Goal: Information Seeking & Learning: Learn about a topic

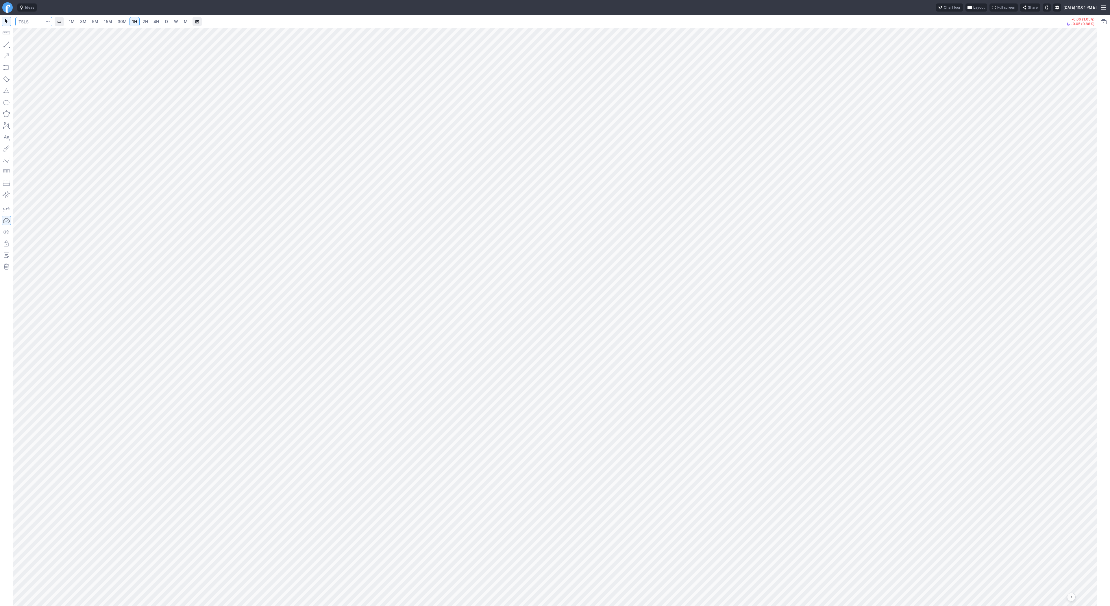
click at [34, 25] on input "Search" at bounding box center [33, 21] width 37 height 9
type input "@es"
click at [83, 21] on span "3M" at bounding box center [83, 21] width 6 height 5
click at [118, 21] on span "30M" at bounding box center [122, 21] width 9 height 5
click at [23, 23] on input "Search" at bounding box center [33, 21] width 37 height 9
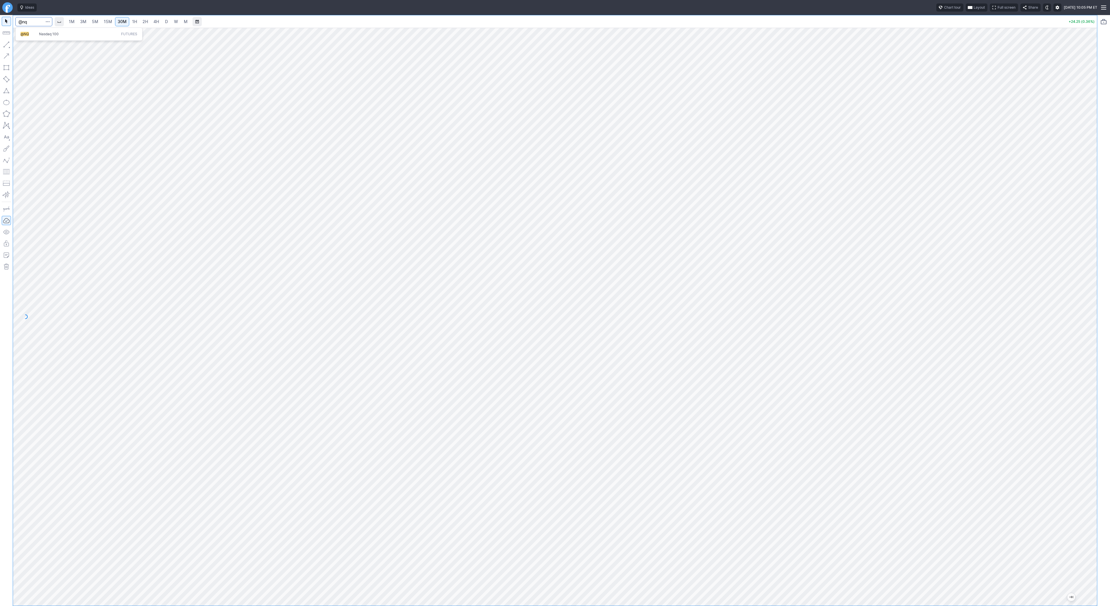
type input "@nq"
click at [25, 23] on input "Search" at bounding box center [33, 21] width 37 height 9
type input "@btcusd"
click at [38, 35] on span "@BTCUSD" at bounding box center [30, 34] width 19 height 5
click at [35, 21] on input "Search" at bounding box center [33, 21] width 37 height 9
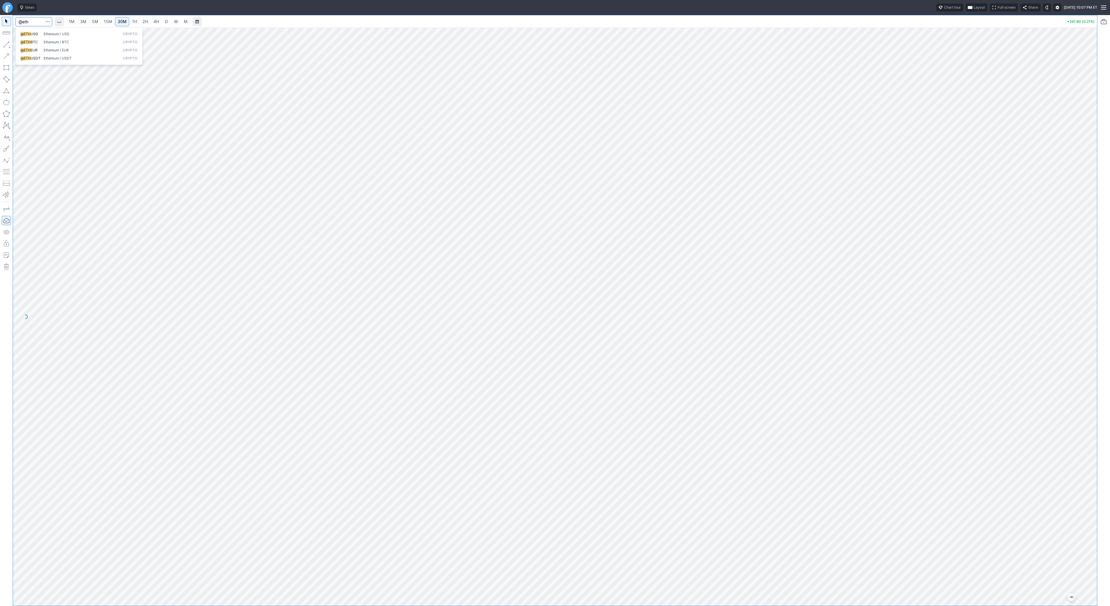
type input "@eth"
click at [50, 32] on span "Ethereum / USD" at bounding box center [57, 34] width 26 height 4
click at [8, 45] on button "button" at bounding box center [6, 44] width 9 height 9
click at [26, 46] on span "Line" at bounding box center [33, 46] width 23 height 6
click at [7, 46] on button "button" at bounding box center [6, 44] width 9 height 9
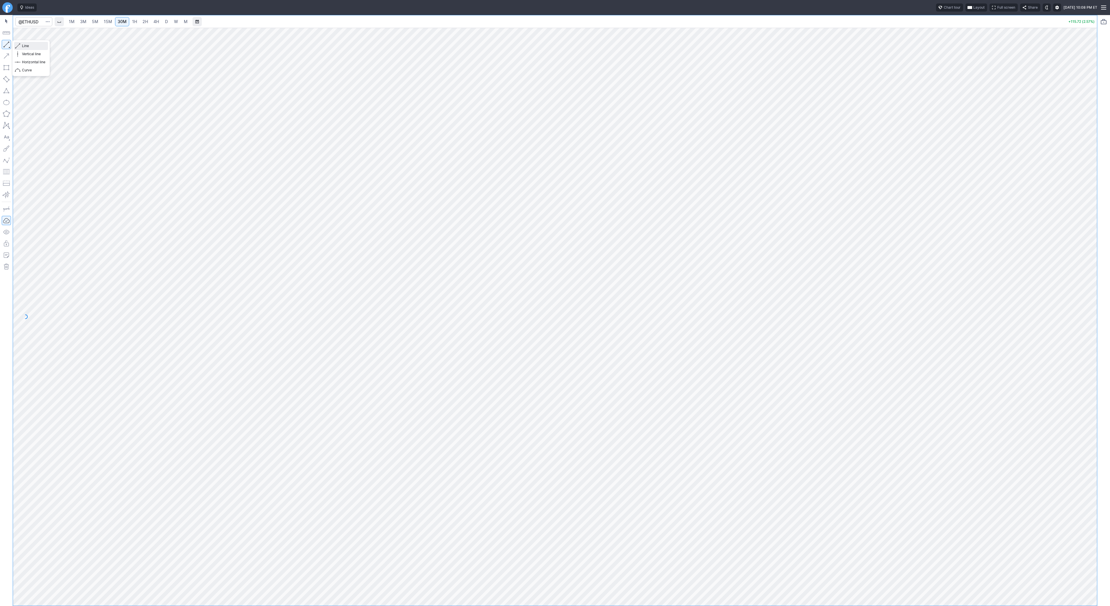
click at [24, 46] on span "Line" at bounding box center [33, 46] width 23 height 6
click at [28, 20] on input "Search" at bounding box center [33, 21] width 37 height 9
type input "@er2"
click at [50, 35] on span "Russell 2000" at bounding box center [49, 34] width 21 height 4
click at [4, 44] on button "button" at bounding box center [6, 44] width 9 height 9
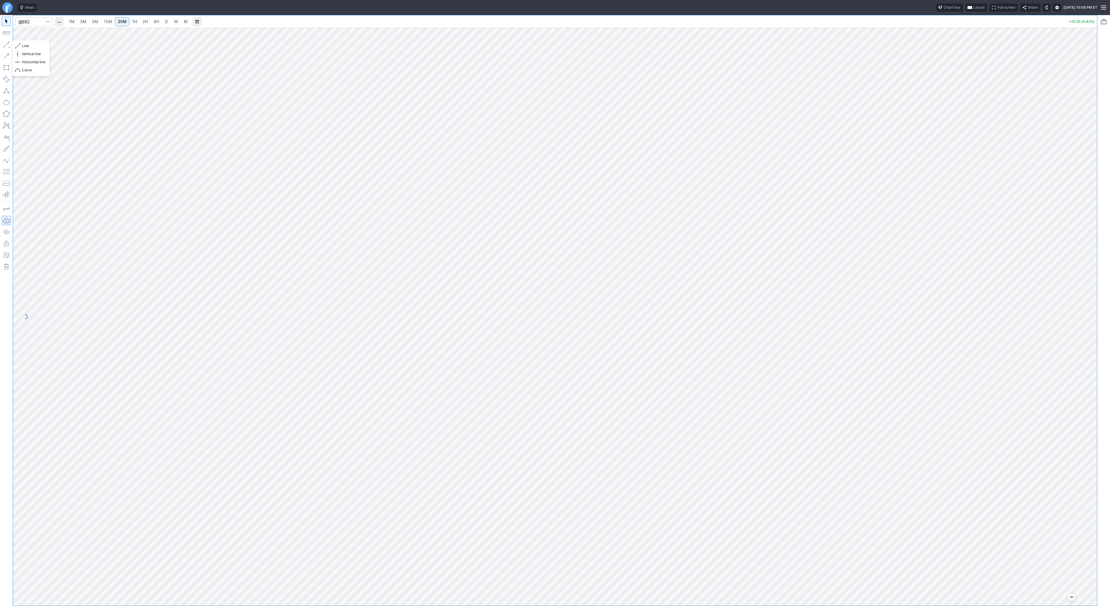
click at [4, 42] on button "button" at bounding box center [6, 44] width 9 height 9
click at [9, 45] on button "button" at bounding box center [6, 44] width 9 height 9
click at [5, 43] on button "button" at bounding box center [6, 44] width 9 height 9
click at [134, 21] on span "1H" at bounding box center [134, 21] width 5 height 5
click at [136, 21] on link "1H" at bounding box center [135, 21] width 10 height 9
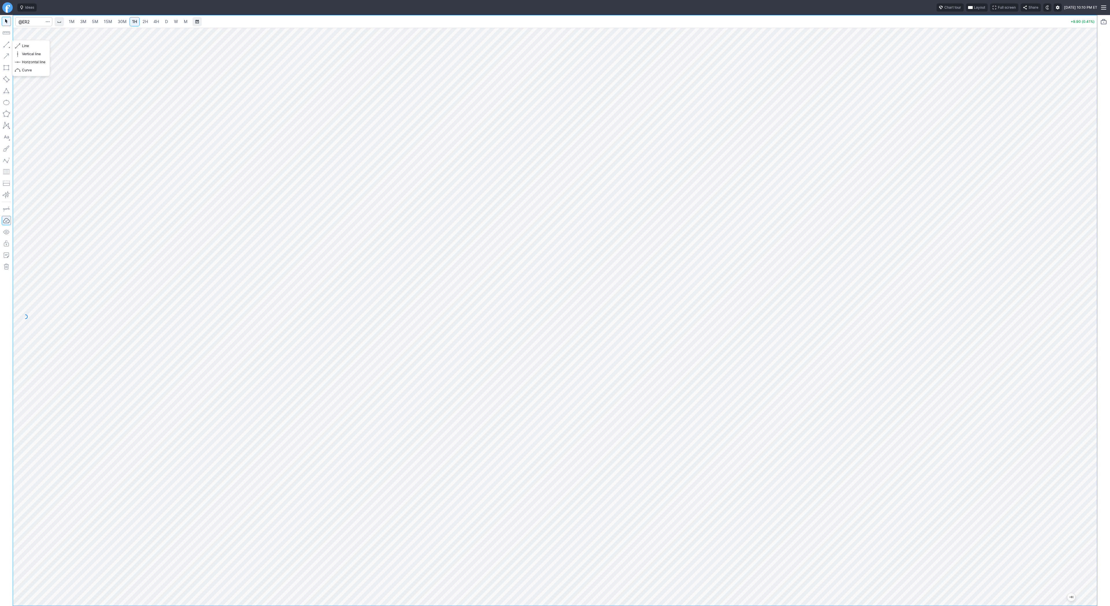
click at [8, 43] on button "button" at bounding box center [6, 44] width 9 height 9
click at [7, 42] on button "button" at bounding box center [6, 44] width 9 height 9
drag, startPoint x: 1091, startPoint y: 222, endPoint x: 1086, endPoint y: 243, distance: 21.4
click at [1089, 245] on div at bounding box center [1091, 316] width 12 height 564
click at [6, 45] on button "button" at bounding box center [6, 44] width 9 height 9
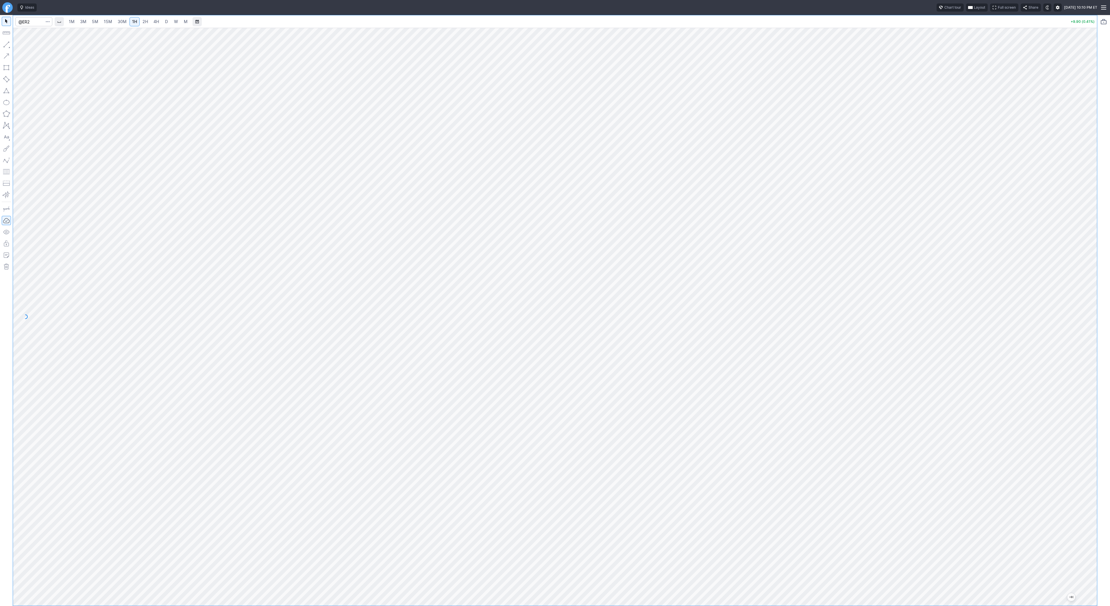
click at [1082, 271] on div at bounding box center [555, 317] width 1084 height 578
click at [143, 21] on span "2H" at bounding box center [145, 21] width 5 height 5
drag, startPoint x: 1088, startPoint y: 273, endPoint x: 1087, endPoint y: 391, distance: 118.5
click at [1090, 400] on div at bounding box center [1091, 316] width 12 height 564
click at [8, 47] on button "button" at bounding box center [6, 44] width 9 height 9
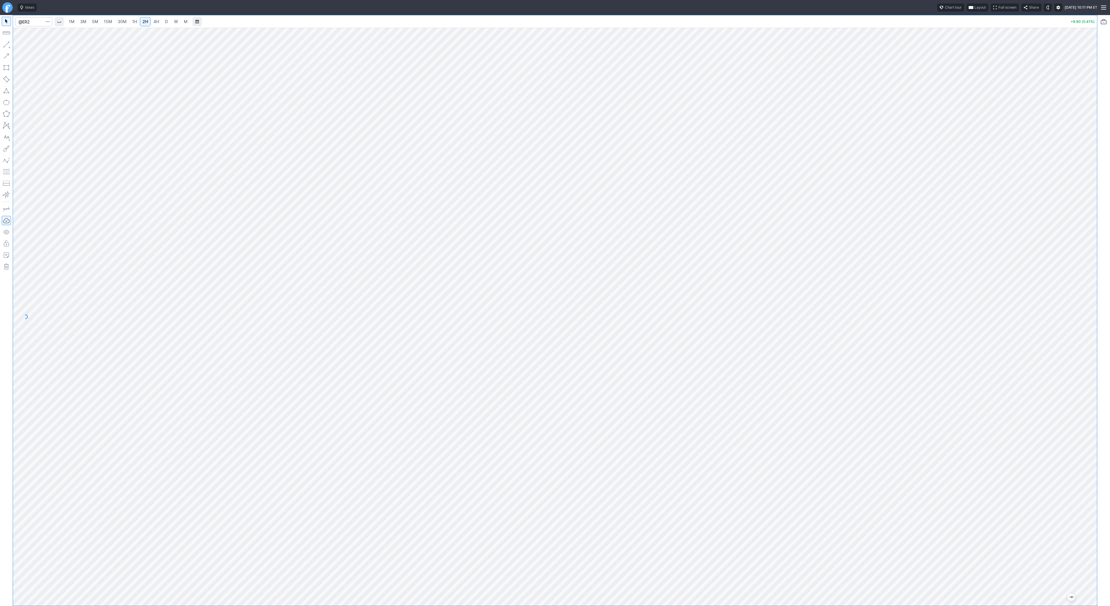
click at [159, 22] on link "4H" at bounding box center [156, 21] width 11 height 9
click at [167, 24] on span "D" at bounding box center [166, 22] width 4 height 6
drag, startPoint x: 1091, startPoint y: 207, endPoint x: 1091, endPoint y: 334, distance: 127.5
click at [1091, 336] on div at bounding box center [1091, 316] width 12 height 564
click at [86, 21] on span "3M" at bounding box center [83, 21] width 6 height 5
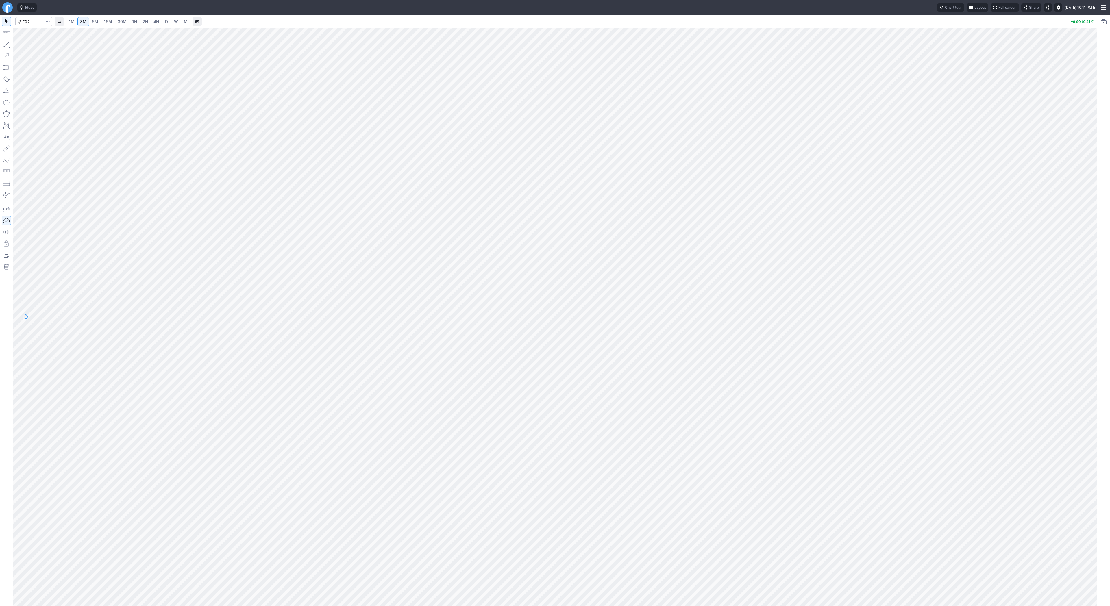
click at [118, 25] on link "30M" at bounding box center [122, 21] width 14 height 9
click at [156, 25] on link "4H" at bounding box center [156, 21] width 11 height 9
click at [168, 21] on link "D" at bounding box center [166, 21] width 9 height 9
click at [22, 45] on span "Line" at bounding box center [33, 46] width 23 height 6
click at [1082, 298] on div at bounding box center [555, 317] width 1084 height 578
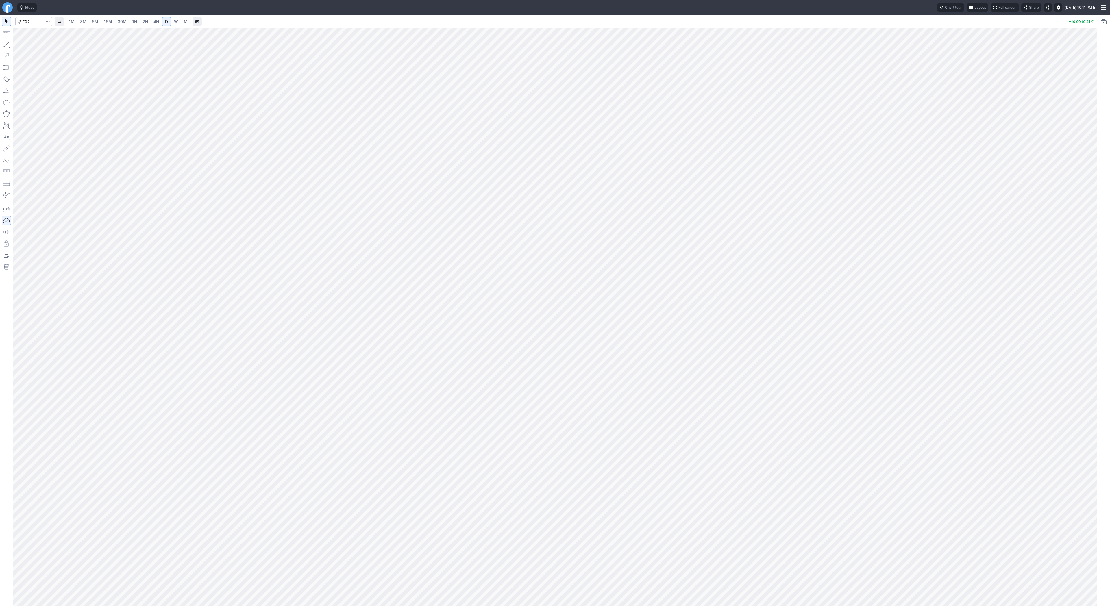
click at [2, 45] on button "button" at bounding box center [6, 44] width 9 height 9
click at [7, 43] on button "button" at bounding box center [6, 44] width 9 height 9
click at [26, 46] on span "Line" at bounding box center [33, 46] width 23 height 6
click at [30, 25] on input "Search" at bounding box center [33, 21] width 37 height 9
type input "coin"
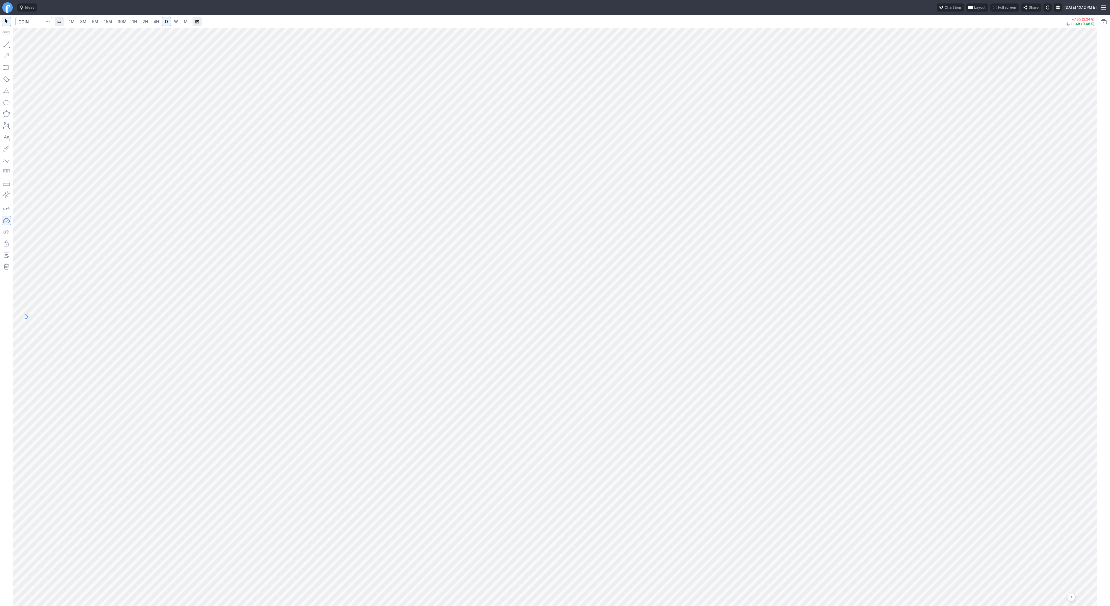
click at [140, 23] on link "2H" at bounding box center [145, 21] width 11 height 9
click at [10, 45] on button "button" at bounding box center [6, 44] width 9 height 9
click at [5, 42] on button "button" at bounding box center [6, 44] width 9 height 9
click at [8, 43] on button "button" at bounding box center [6, 44] width 9 height 9
click at [10, 46] on button "button" at bounding box center [6, 44] width 9 height 9
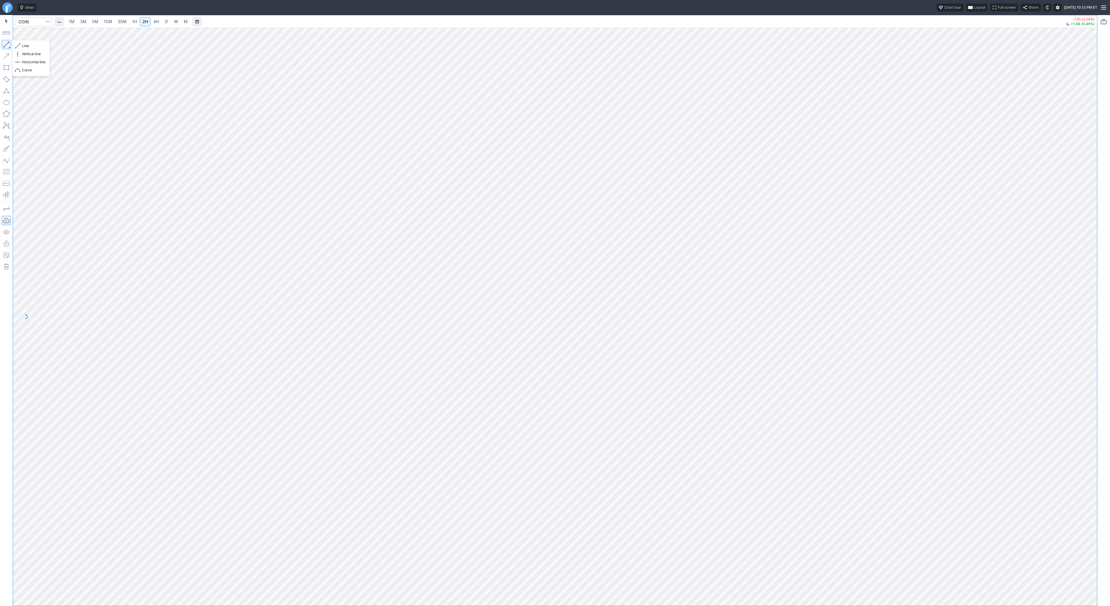
drag, startPoint x: 8, startPoint y: 44, endPoint x: 24, endPoint y: 72, distance: 32.8
click at [8, 45] on button "button" at bounding box center [6, 44] width 9 height 9
drag, startPoint x: 1088, startPoint y: 304, endPoint x: 1085, endPoint y: 382, distance: 78.1
click at [1085, 382] on div at bounding box center [1091, 316] width 12 height 564
click at [9, 45] on button "button" at bounding box center [6, 44] width 9 height 9
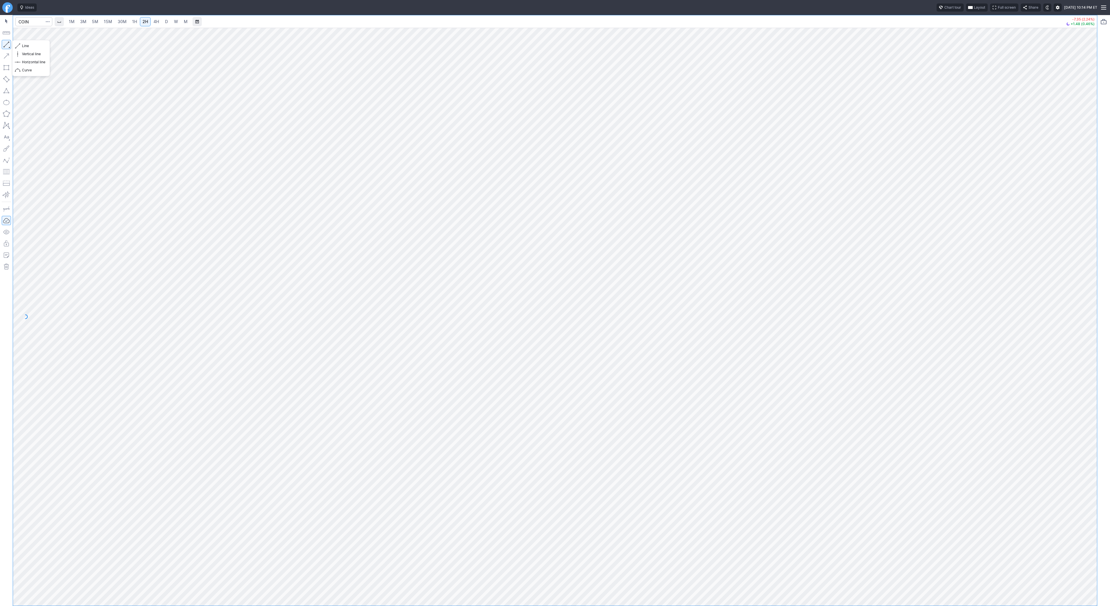
click at [8, 43] on button "button" at bounding box center [6, 44] width 9 height 9
click at [158, 21] on span "4H" at bounding box center [156, 21] width 5 height 5
click at [165, 19] on span "D" at bounding box center [166, 21] width 3 height 5
click at [1082, 409] on div at bounding box center [555, 317] width 1084 height 578
click at [101, 22] on link "15M" at bounding box center [108, 21] width 14 height 9
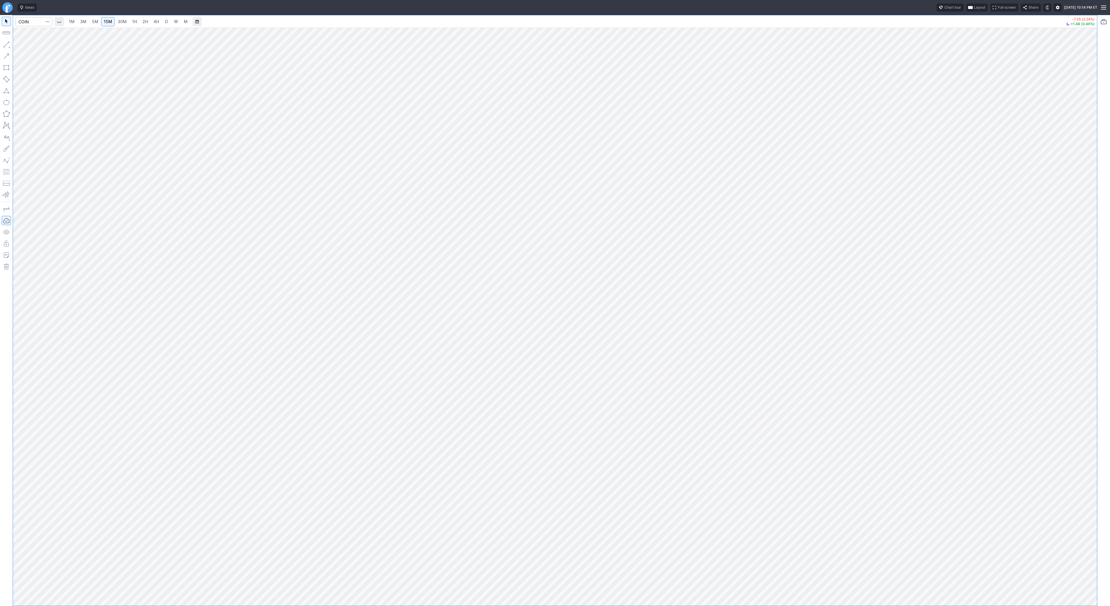
click at [122, 23] on span "30M" at bounding box center [122, 21] width 9 height 5
click at [1073, 541] on div at bounding box center [555, 317] width 1084 height 578
click at [140, 21] on link "2H" at bounding box center [145, 21] width 11 height 9
drag, startPoint x: 1092, startPoint y: 260, endPoint x: 1088, endPoint y: 321, distance: 60.3
click at [1088, 321] on div at bounding box center [1091, 316] width 12 height 564
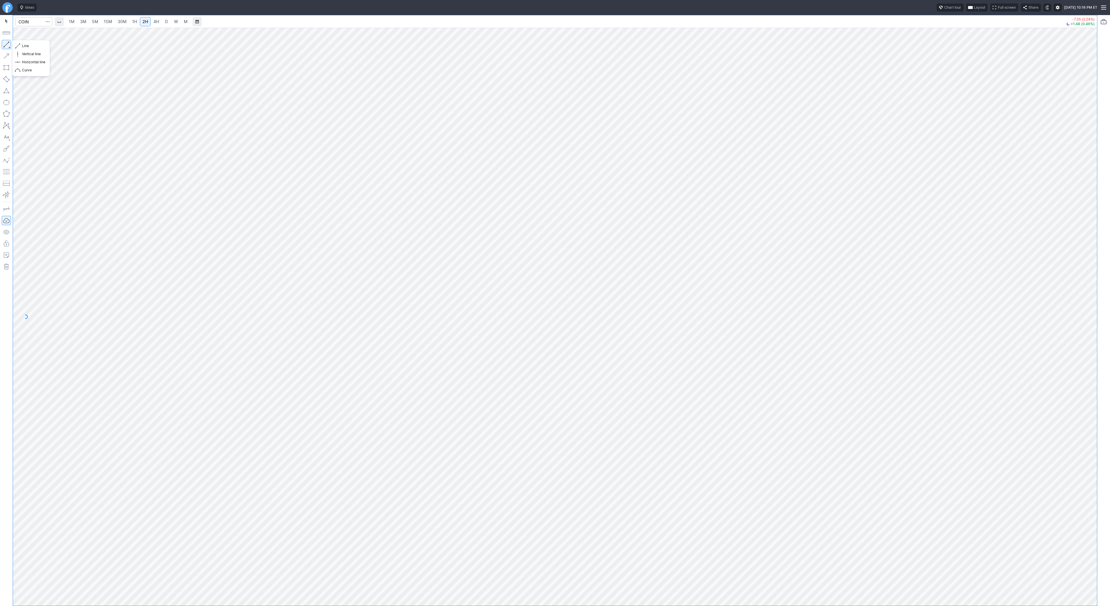
drag, startPoint x: 5, startPoint y: 44, endPoint x: 45, endPoint y: 75, distance: 51.0
click at [5, 45] on button "button" at bounding box center [6, 44] width 9 height 9
click at [166, 20] on span "D" at bounding box center [166, 21] width 3 height 5
drag, startPoint x: 1091, startPoint y: 266, endPoint x: 1086, endPoint y: 280, distance: 14.5
click at [1091, 289] on div at bounding box center [1091, 316] width 12 height 564
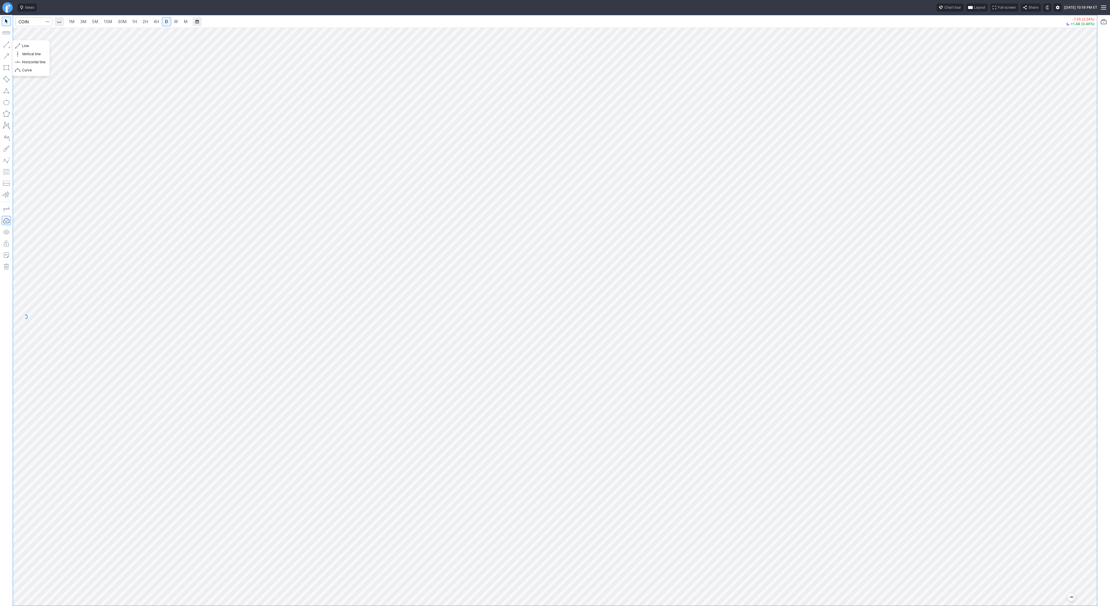
click at [8, 44] on button "button" at bounding box center [6, 44] width 9 height 9
drag, startPoint x: 8, startPoint y: 42, endPoint x: 17, endPoint y: 56, distance: 16.8
click at [8, 42] on button "button" at bounding box center [6, 44] width 9 height 9
click at [8, 43] on button "button" at bounding box center [6, 44] width 9 height 9
click at [6, 44] on button "button" at bounding box center [6, 44] width 9 height 9
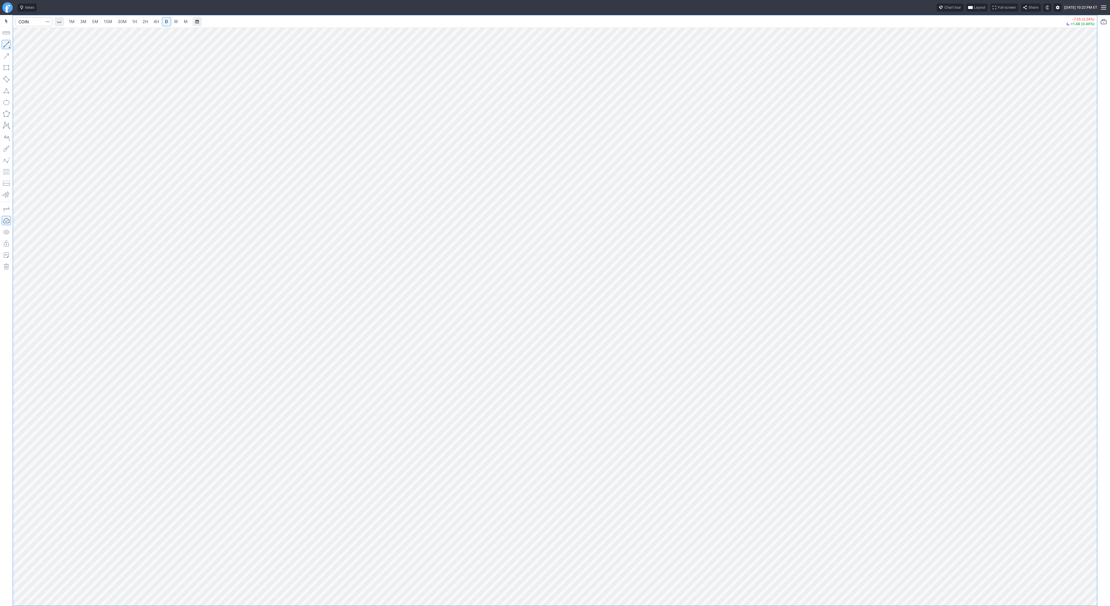
click at [8, 46] on button "button" at bounding box center [6, 44] width 9 height 9
click at [7, 44] on button "button" at bounding box center [6, 44] width 9 height 9
click at [5, 43] on button "button" at bounding box center [6, 44] width 9 height 9
click at [3, 43] on button "button" at bounding box center [6, 44] width 9 height 9
click at [6, 44] on button "button" at bounding box center [6, 44] width 9 height 9
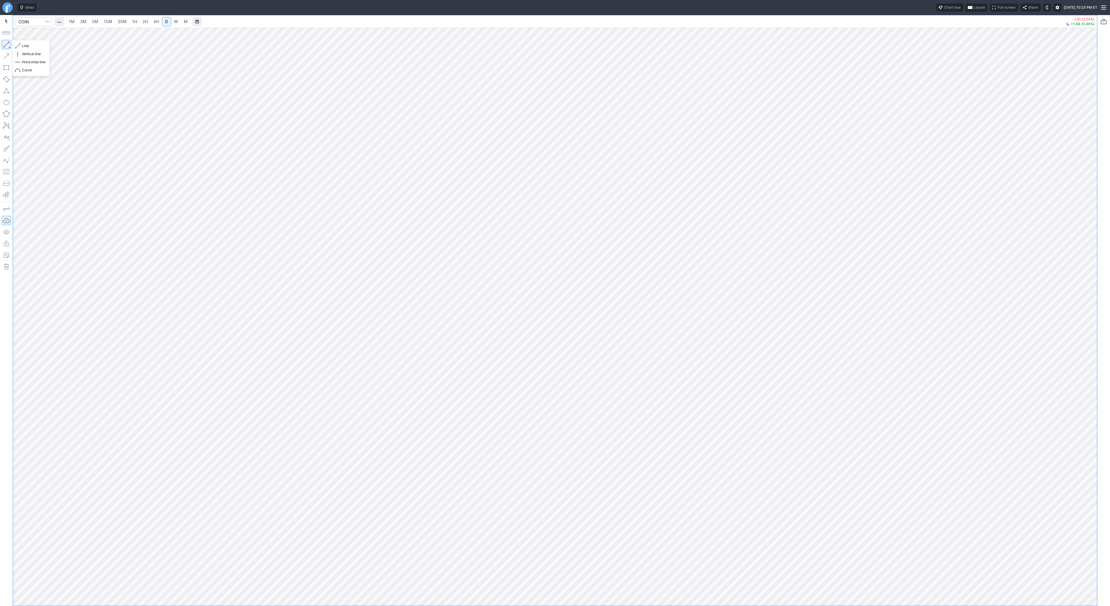
click at [9, 47] on button "button" at bounding box center [6, 44] width 9 height 9
click at [8, 44] on button "button" at bounding box center [6, 44] width 9 height 9
click at [3, 45] on button "button" at bounding box center [6, 44] width 9 height 9
click at [7, 45] on button "button" at bounding box center [6, 44] width 9 height 9
click at [5, 43] on button "button" at bounding box center [6, 44] width 9 height 9
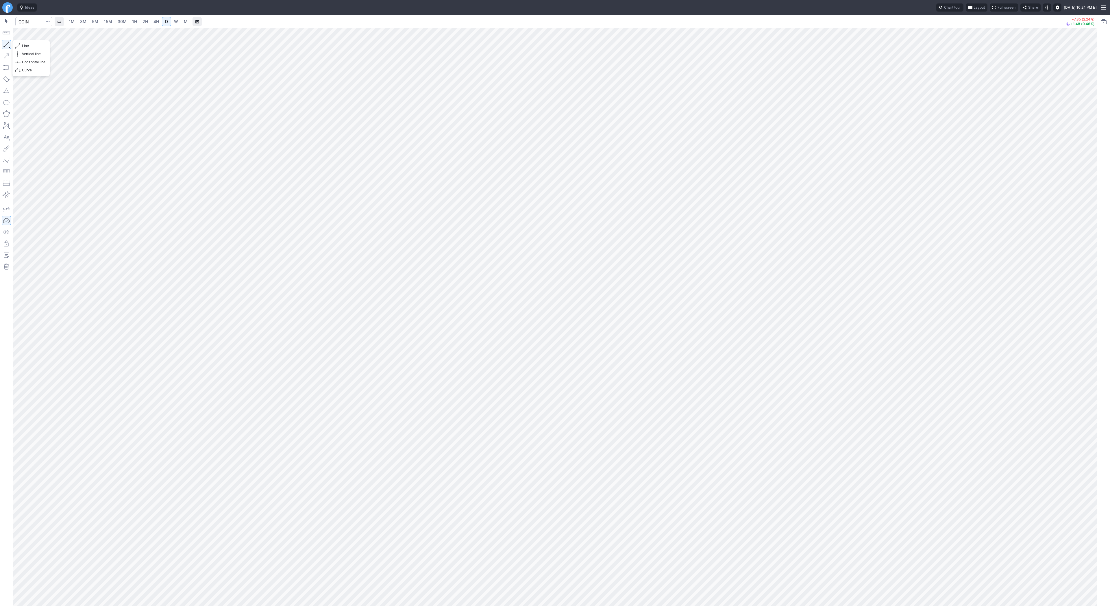
drag, startPoint x: 7, startPoint y: 46, endPoint x: 20, endPoint y: 71, distance: 28.1
click at [7, 47] on button "button" at bounding box center [6, 44] width 9 height 9
click at [3, 43] on button "button" at bounding box center [6, 44] width 9 height 9
click at [3, 44] on button "button" at bounding box center [6, 44] width 9 height 9
drag, startPoint x: 5, startPoint y: 43, endPoint x: 16, endPoint y: 64, distance: 23.7
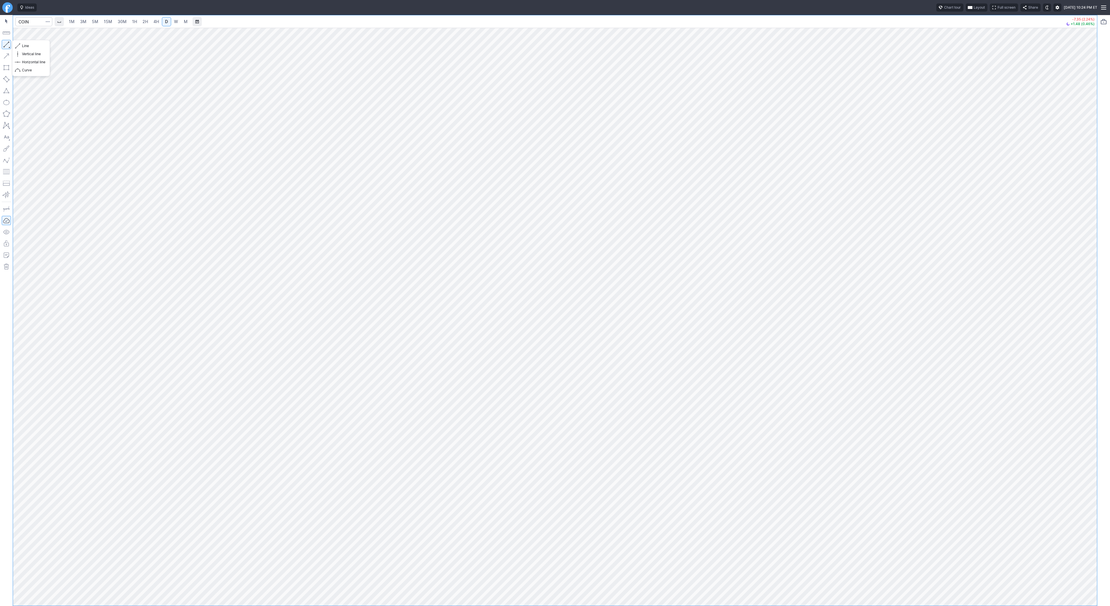
click at [5, 45] on button "button" at bounding box center [6, 44] width 9 height 9
click at [4, 40] on button "button" at bounding box center [6, 44] width 9 height 9
click at [6, 44] on button "button" at bounding box center [6, 44] width 9 height 9
click at [5, 42] on button "button" at bounding box center [6, 44] width 9 height 9
click at [8, 45] on button "button" at bounding box center [6, 44] width 9 height 9
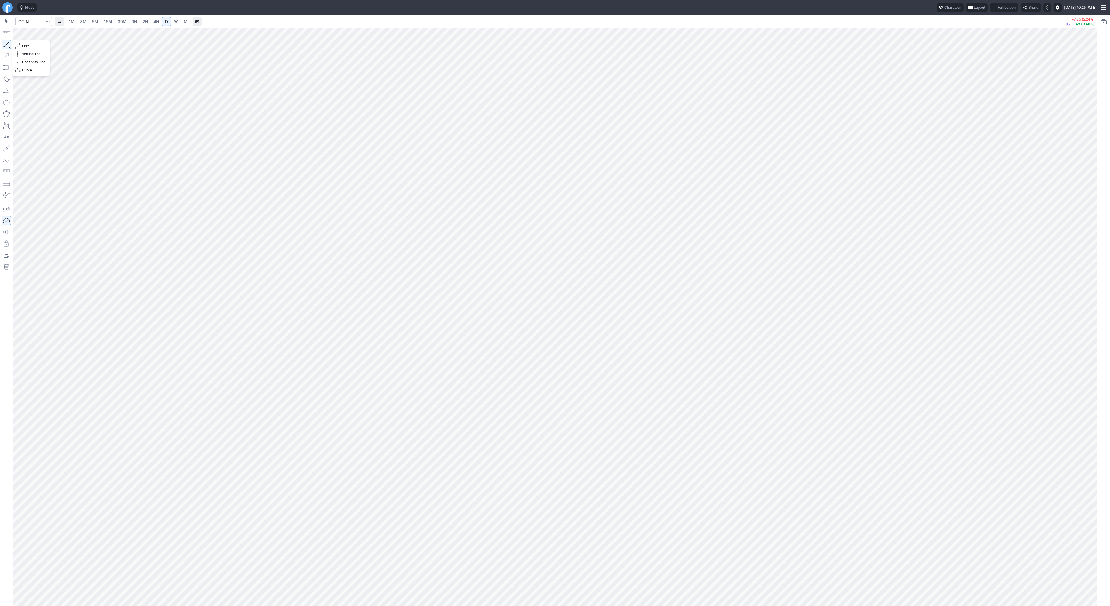
click at [7, 44] on button "button" at bounding box center [6, 44] width 9 height 9
click at [5, 44] on button "button" at bounding box center [6, 44] width 9 height 9
click at [6, 43] on button "button" at bounding box center [6, 44] width 9 height 9
click at [1084, 278] on div at bounding box center [555, 317] width 1084 height 578
click at [4, 42] on button "button" at bounding box center [6, 44] width 9 height 9
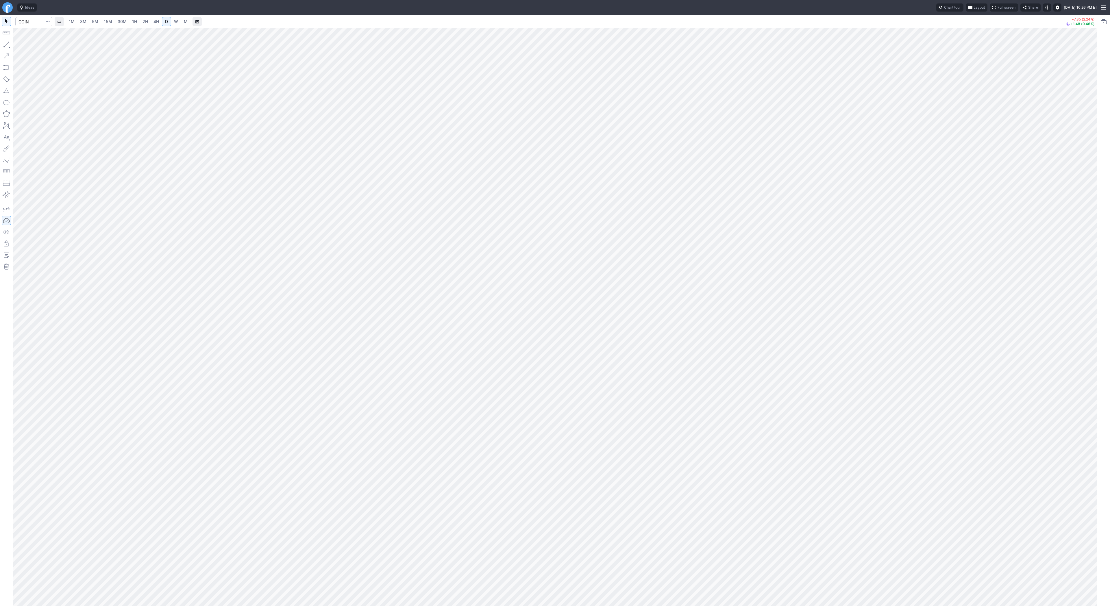
drag, startPoint x: 8, startPoint y: 43, endPoint x: 25, endPoint y: 67, distance: 29.4
click at [8, 44] on button "button" at bounding box center [6, 44] width 9 height 9
click at [179, 22] on link "W" at bounding box center [175, 21] width 9 height 9
click at [165, 22] on span "D" at bounding box center [166, 21] width 3 height 5
click at [1082, 298] on div at bounding box center [555, 317] width 1084 height 578
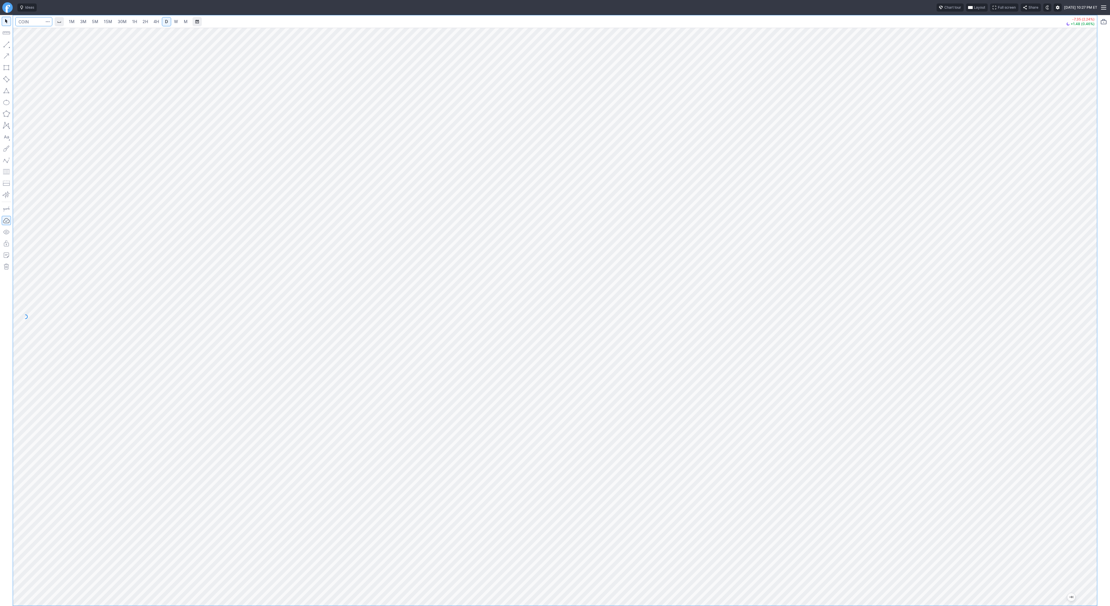
click at [27, 22] on input "Search" at bounding box center [33, 21] width 37 height 9
type input "@es"
click at [41, 31] on button "@ES S&P 500 Futures" at bounding box center [79, 34] width 122 height 8
click at [81, 23] on span "3M" at bounding box center [83, 21] width 6 height 5
click at [133, 21] on span "1H" at bounding box center [134, 21] width 5 height 5
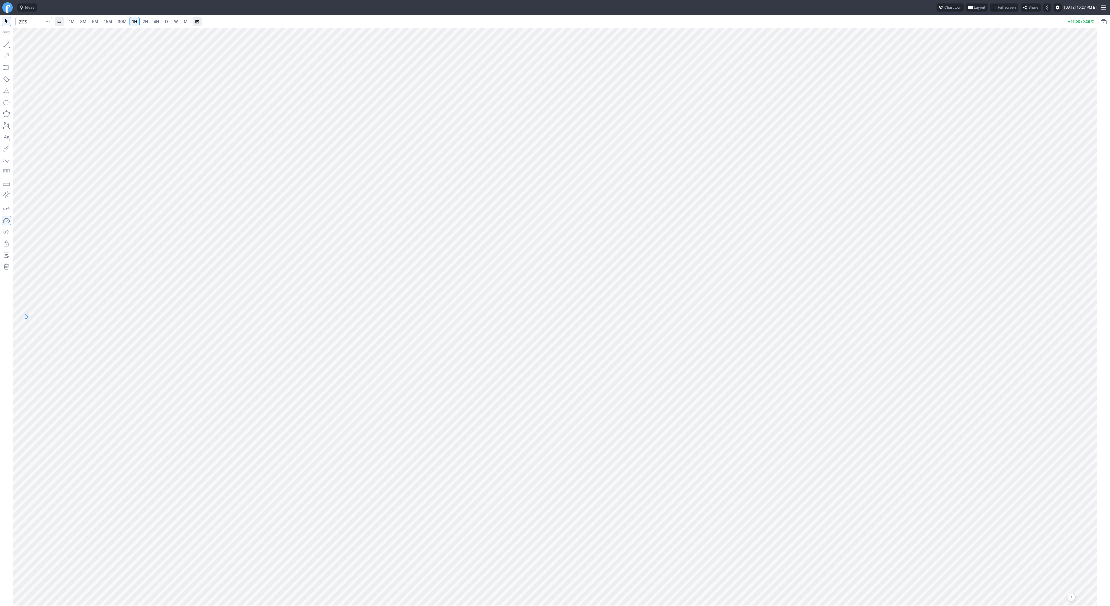
click at [155, 23] on span "4H" at bounding box center [156, 21] width 5 height 5
click at [10, 44] on button "button" at bounding box center [6, 44] width 9 height 9
click at [8, 42] on button "button" at bounding box center [6, 44] width 9 height 9
drag, startPoint x: 1091, startPoint y: 162, endPoint x: 1086, endPoint y: 192, distance: 30.1
click at [1090, 196] on div at bounding box center [1091, 316] width 12 height 564
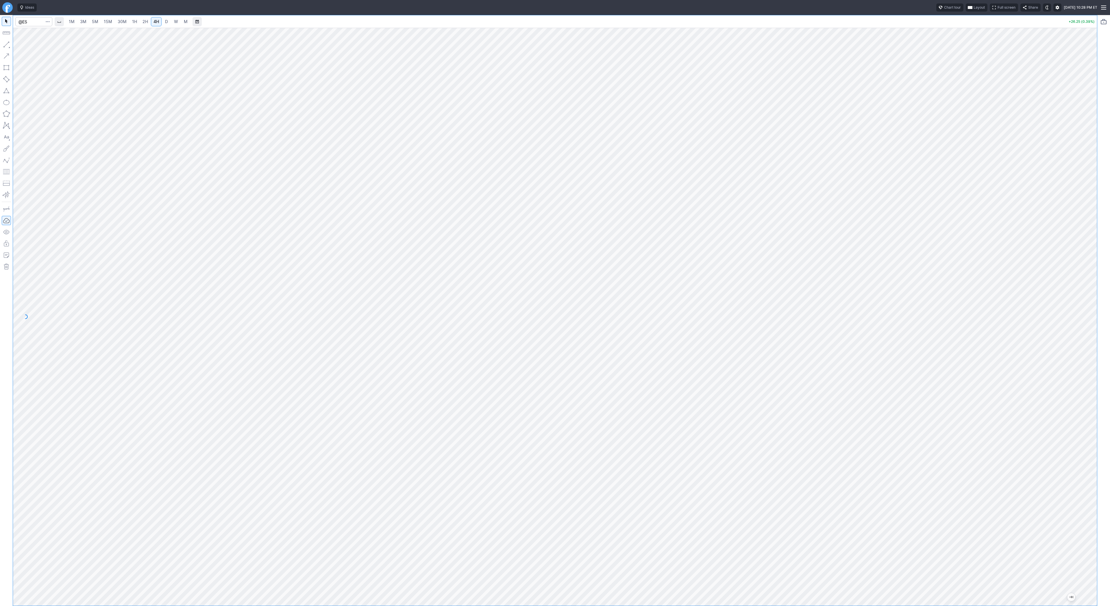
drag, startPoint x: 1091, startPoint y: 339, endPoint x: 1088, endPoint y: 363, distance: 23.3
click at [1094, 368] on div at bounding box center [1091, 316] width 12 height 564
click at [6, 46] on button "button" at bounding box center [6, 44] width 9 height 9
click at [2, 43] on button "button" at bounding box center [6, 44] width 9 height 9
click at [346, 26] on div "1M 3M 5M 15M 30M 1H 2H 4H D W M" at bounding box center [560, 22] width 1012 height 14
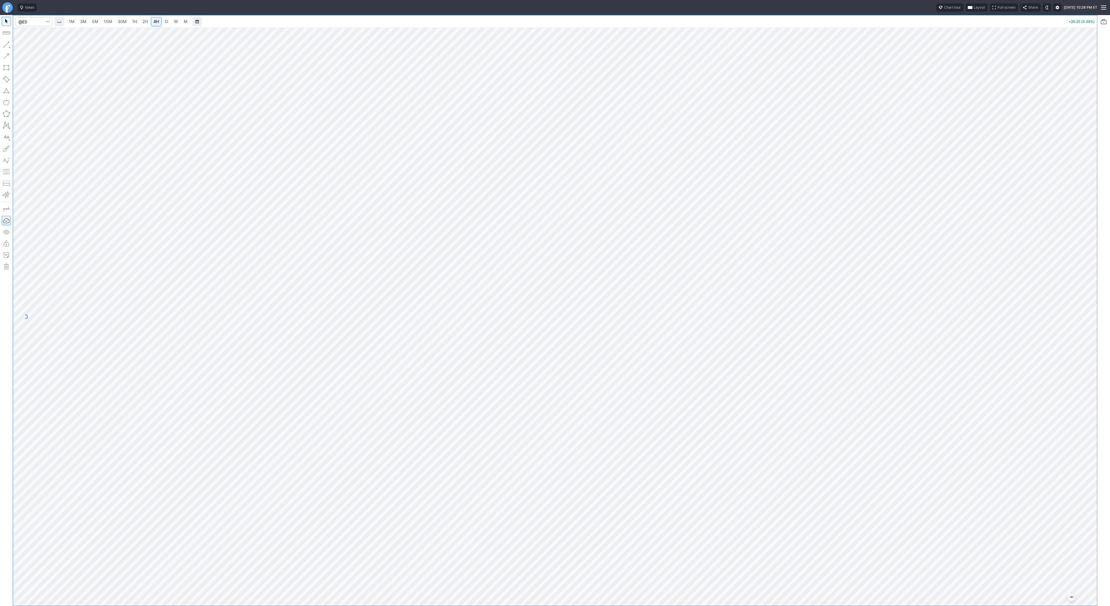
click at [164, 18] on link "D" at bounding box center [166, 21] width 9 height 9
click at [1077, 264] on div at bounding box center [555, 317] width 1084 height 578
click at [10, 44] on button "button" at bounding box center [6, 44] width 9 height 9
drag, startPoint x: 29, startPoint y: 46, endPoint x: 29, endPoint y: 49, distance: 2.9
click at [29, 46] on span "Line" at bounding box center [33, 46] width 23 height 6
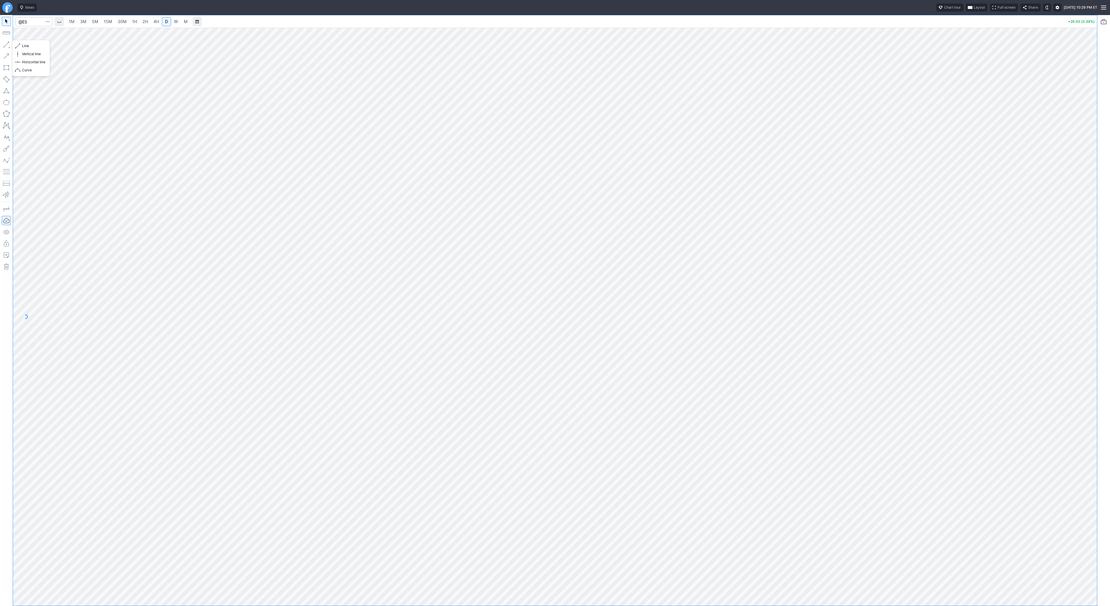
drag, startPoint x: 9, startPoint y: 45, endPoint x: 10, endPoint y: 65, distance: 20.3
click at [8, 47] on button "button" at bounding box center [6, 44] width 9 height 9
drag, startPoint x: 6, startPoint y: 45, endPoint x: 47, endPoint y: 70, distance: 48.2
click at [7, 46] on button "button" at bounding box center [6, 44] width 9 height 9
drag, startPoint x: 5, startPoint y: 45, endPoint x: 19, endPoint y: 67, distance: 26.2
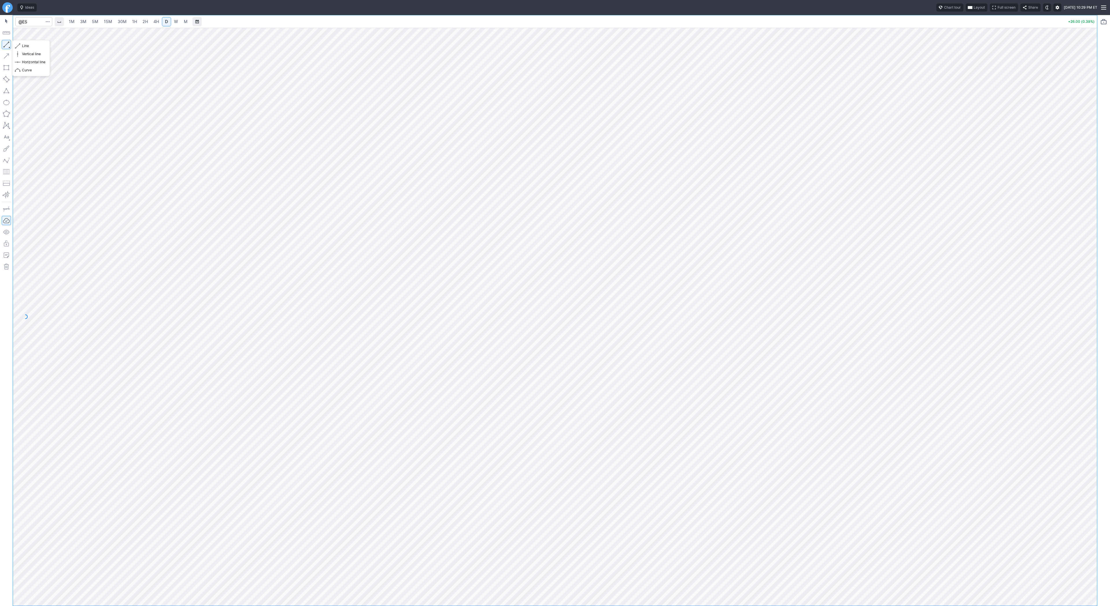
click at [5, 45] on button "button" at bounding box center [6, 44] width 9 height 9
click at [8, 45] on button "button" at bounding box center [6, 44] width 9 height 9
click at [771, 321] on div at bounding box center [555, 303] width 1110 height 606
click at [771, 319] on div at bounding box center [555, 303] width 1110 height 606
click at [32, 23] on input "Search" at bounding box center [33, 21] width 37 height 9
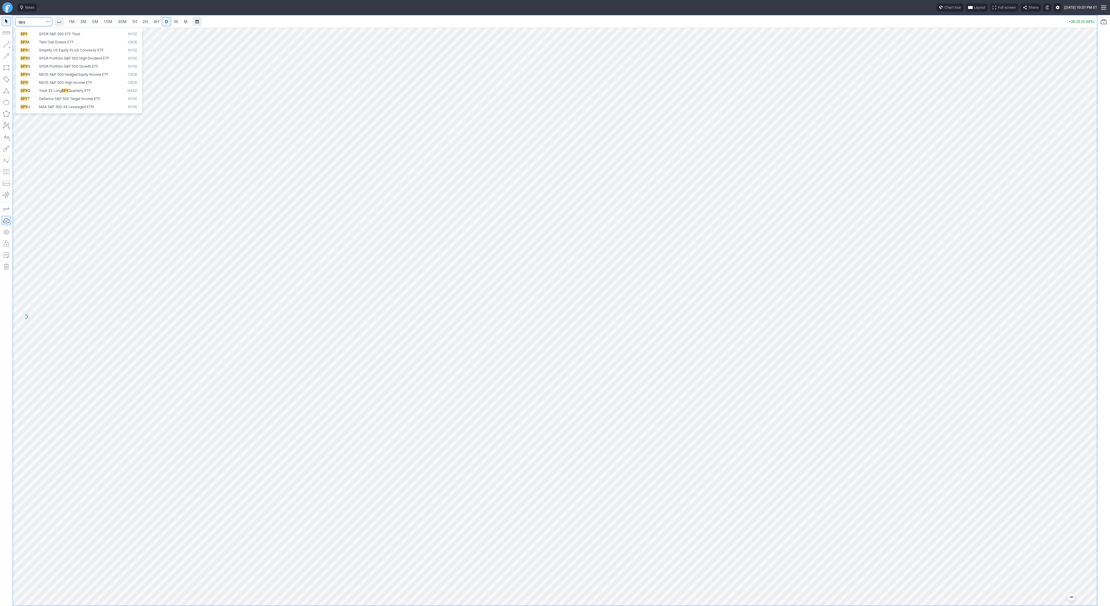
type input "spy"
click at [138, 23] on link "1H" at bounding box center [135, 21] width 10 height 9
click at [145, 25] on link "2H" at bounding box center [145, 21] width 11 height 9
drag, startPoint x: 23, startPoint y: 45, endPoint x: 45, endPoint y: 64, distance: 28.3
click at [23, 45] on span "Line" at bounding box center [33, 46] width 23 height 6
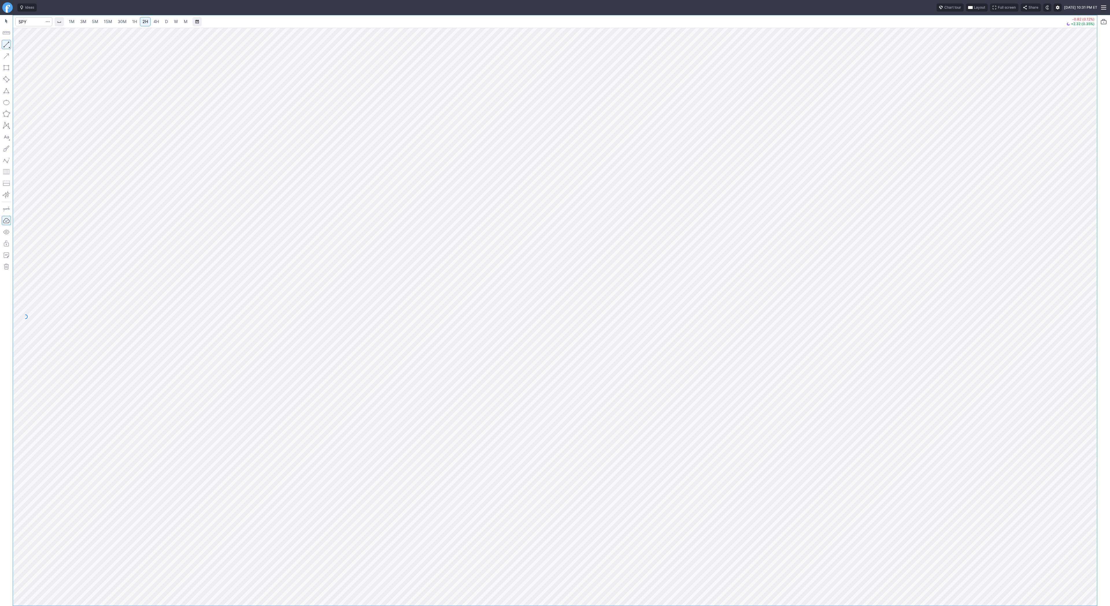
click at [6, 44] on button "button" at bounding box center [6, 44] width 9 height 9
click at [165, 19] on span "D" at bounding box center [166, 21] width 3 height 5
click at [35, 21] on input "Search" at bounding box center [33, 21] width 37 height 9
type input "@es"
click at [44, 33] on span "S&P 500" at bounding box center [46, 34] width 14 height 4
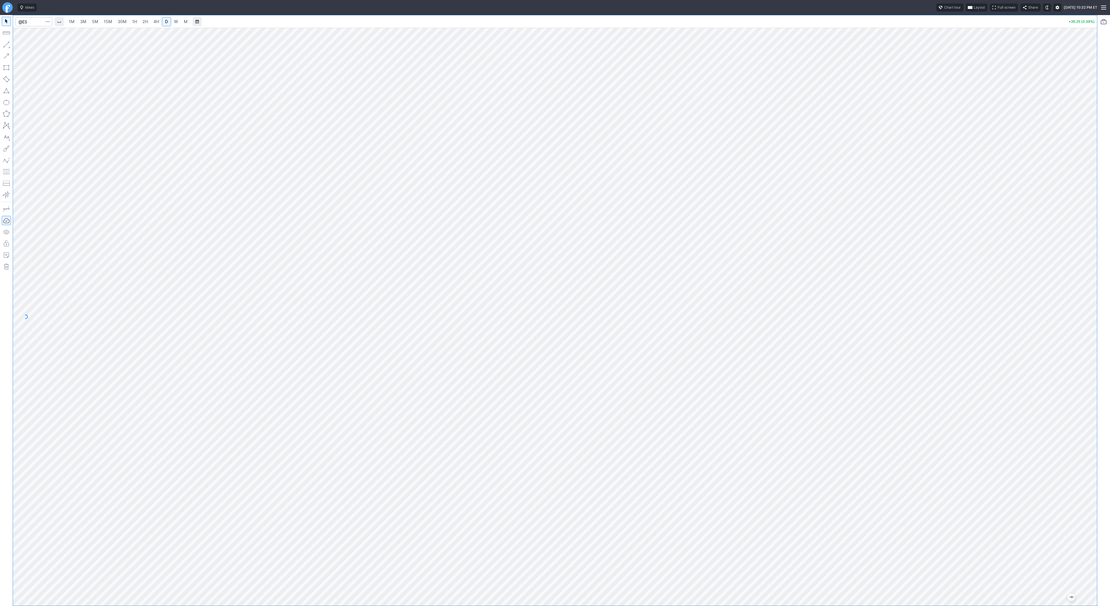
click at [154, 19] on span "4H" at bounding box center [156, 22] width 5 height 6
click at [1072, 80] on div at bounding box center [555, 317] width 1084 height 578
drag, startPoint x: 1090, startPoint y: 259, endPoint x: 1091, endPoint y: 376, distance: 116.8
click at [1091, 376] on div at bounding box center [1091, 316] width 12 height 564
click at [132, 21] on span "1H" at bounding box center [134, 21] width 5 height 5
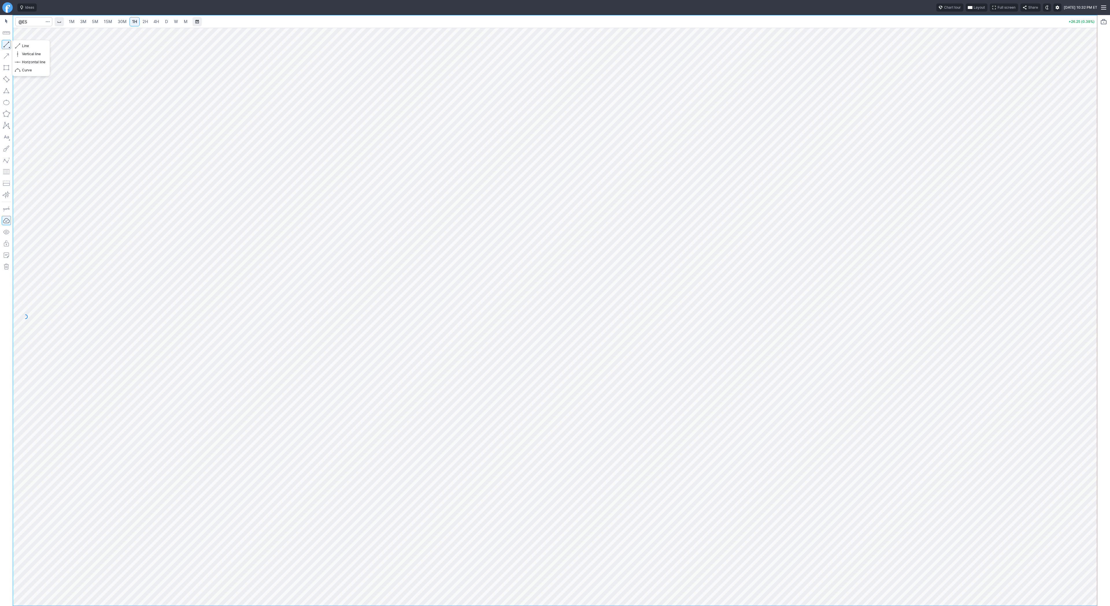
click at [4, 41] on button "button" at bounding box center [6, 44] width 9 height 9
click at [30, 45] on span "Line" at bounding box center [33, 46] width 23 height 6
click at [8, 44] on button "button" at bounding box center [6, 44] width 9 height 9
click at [147, 23] on link "2H" at bounding box center [145, 21] width 11 height 9
click at [156, 21] on span "4H" at bounding box center [156, 21] width 5 height 5
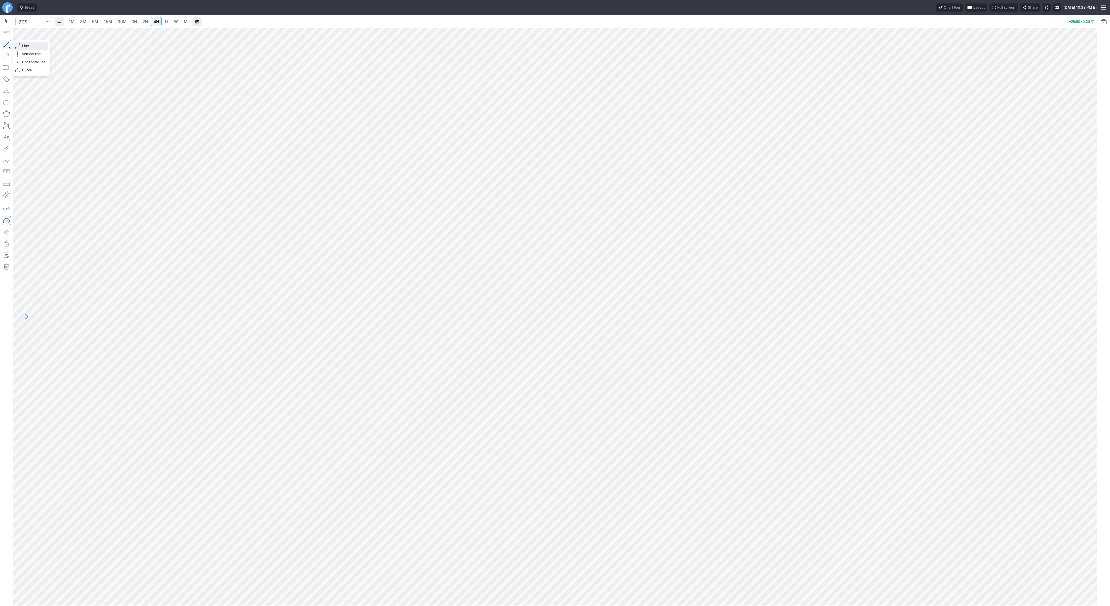
click at [23, 45] on span "Line" at bounding box center [33, 46] width 23 height 6
click at [7, 42] on button "button" at bounding box center [6, 44] width 9 height 9
click at [22, 19] on input "Search" at bounding box center [33, 21] width 37 height 9
type input "svxy"
click at [29, 20] on input "Search" at bounding box center [33, 21] width 37 height 9
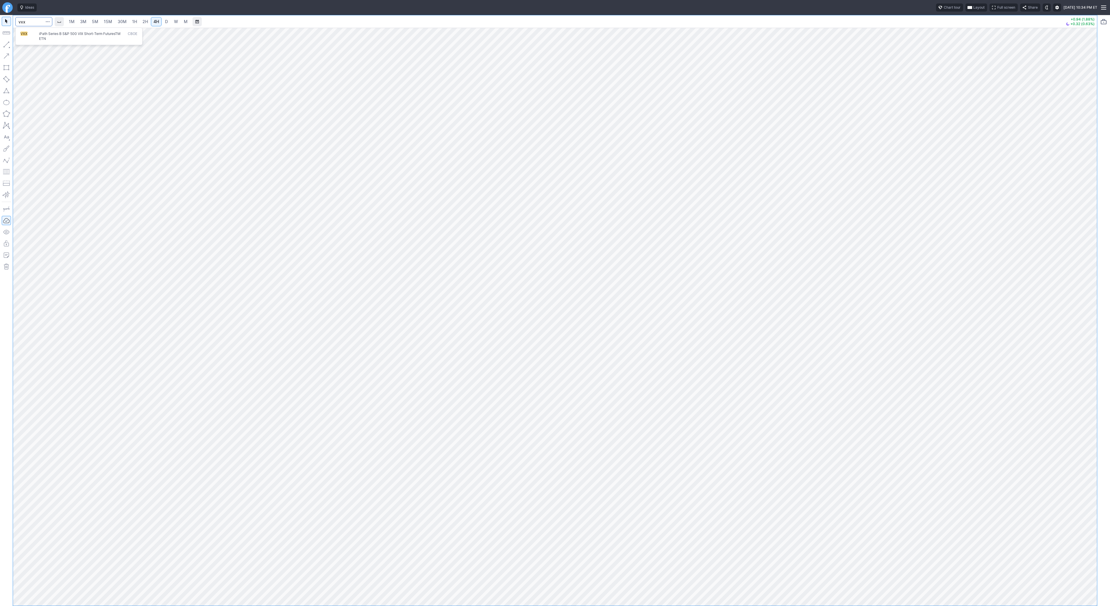
type input "vxx"
click at [36, 36] on span "VXX" at bounding box center [30, 37] width 19 height 10
click at [133, 24] on span "1H" at bounding box center [134, 22] width 5 height 6
click at [29, 22] on input "Search" at bounding box center [33, 21] width 37 height 9
type input "qs"
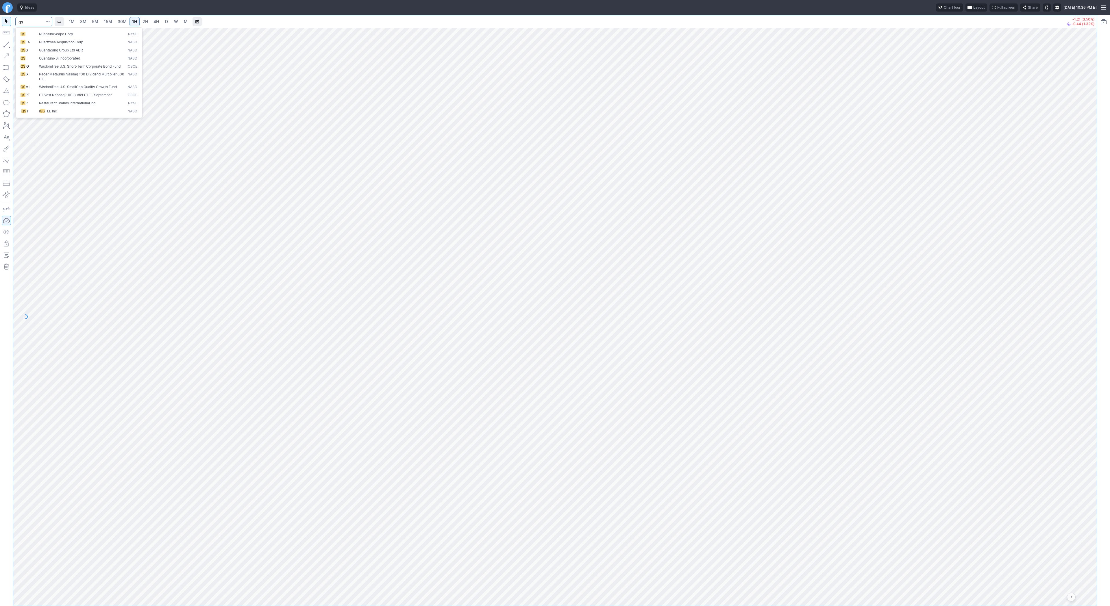
click at [47, 35] on span "QuantumScape Corp" at bounding box center [56, 34] width 34 height 4
click at [158, 21] on link "4H" at bounding box center [156, 21] width 11 height 9
click at [169, 24] on link "D" at bounding box center [166, 21] width 9 height 9
click at [154, 23] on span "4H" at bounding box center [156, 21] width 5 height 5
click at [6, 46] on button "button" at bounding box center [6, 44] width 9 height 9
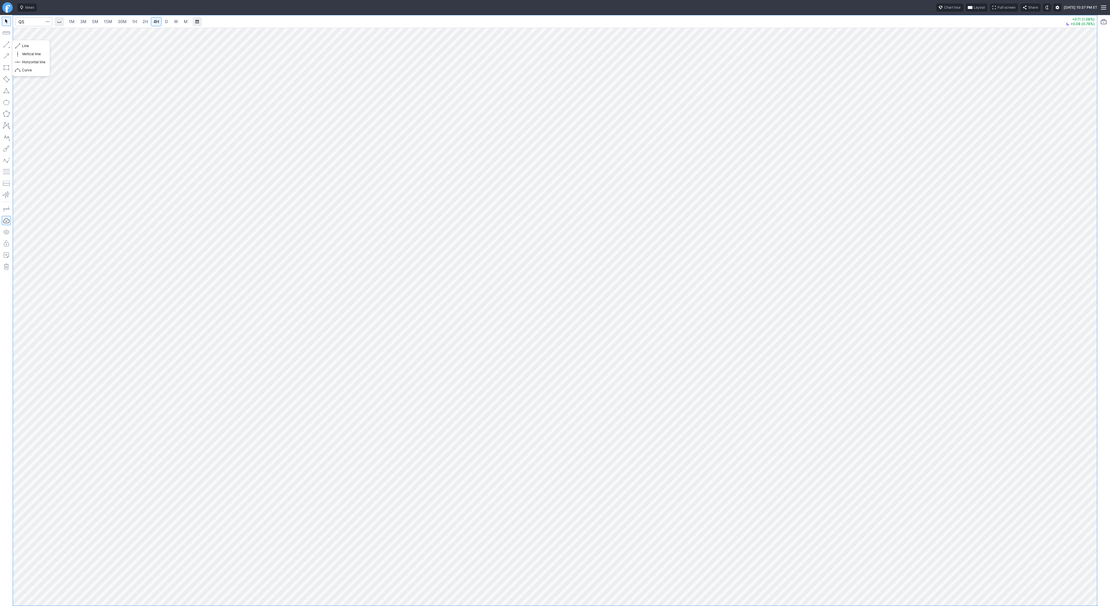
click at [5, 44] on button "button" at bounding box center [6, 44] width 9 height 9
click at [3, 43] on button "button" at bounding box center [6, 44] width 9 height 9
click at [9, 45] on button "button" at bounding box center [6, 44] width 9 height 9
click at [6, 44] on button "button" at bounding box center [6, 44] width 9 height 9
click at [162, 22] on link "D" at bounding box center [166, 21] width 9 height 9
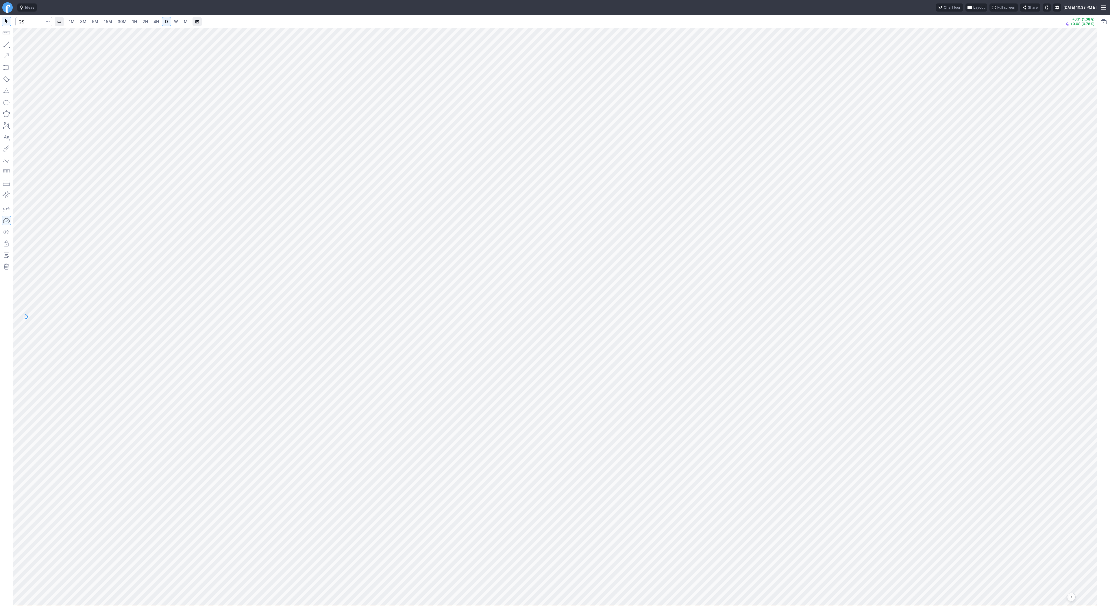
click at [1082, 359] on div at bounding box center [555, 317] width 1084 height 578
click at [8, 46] on button "button" at bounding box center [6, 44] width 9 height 9
drag, startPoint x: 7, startPoint y: 45, endPoint x: 12, endPoint y: 59, distance: 14.4
click at [8, 45] on button "button" at bounding box center [6, 44] width 9 height 9
click at [27, 22] on input "Search" at bounding box center [33, 21] width 37 height 9
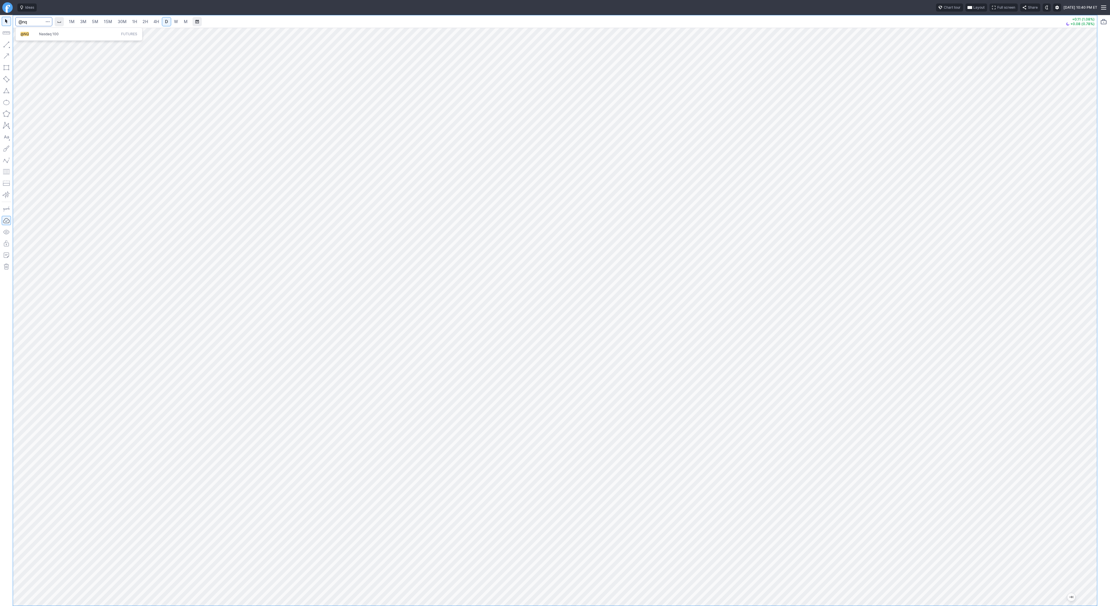
type input "@nq"
click at [30, 36] on span "@NQ" at bounding box center [30, 34] width 19 height 5
click at [87, 22] on link "3M" at bounding box center [83, 21] width 12 height 9
click at [123, 25] on link "30M" at bounding box center [122, 21] width 14 height 9
click at [146, 20] on span "2H" at bounding box center [145, 21] width 5 height 5
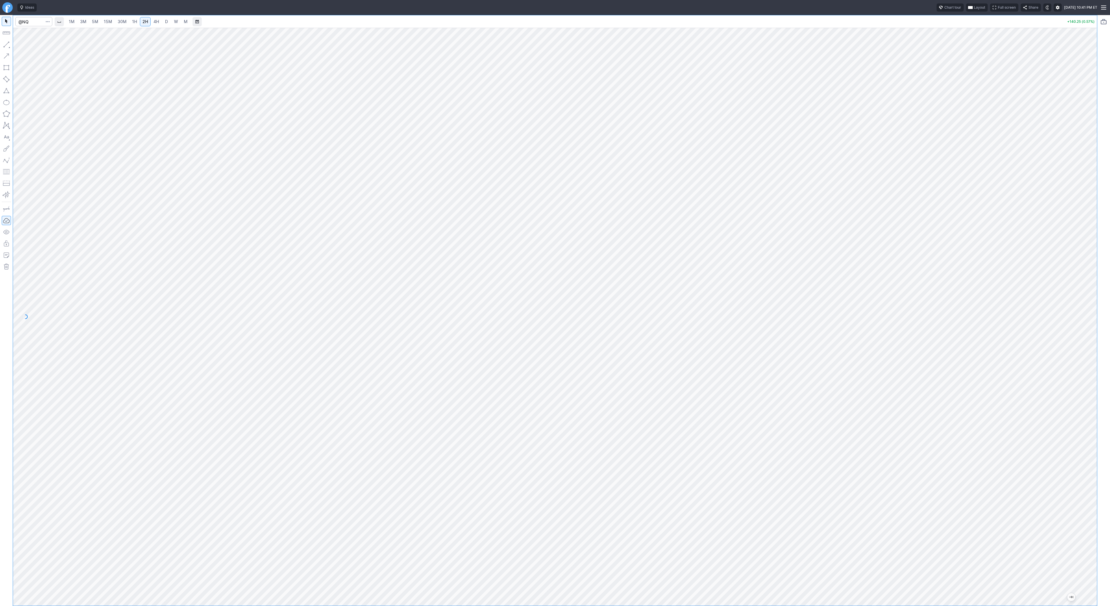
click at [151, 20] on link "4H" at bounding box center [156, 21] width 11 height 9
drag, startPoint x: 28, startPoint y: 46, endPoint x: 35, endPoint y: 56, distance: 12.3
click at [28, 46] on span "Line" at bounding box center [33, 46] width 23 height 6
click at [7, 44] on button "button" at bounding box center [6, 44] width 9 height 9
drag, startPoint x: 1090, startPoint y: 183, endPoint x: 1085, endPoint y: 249, distance: 65.8
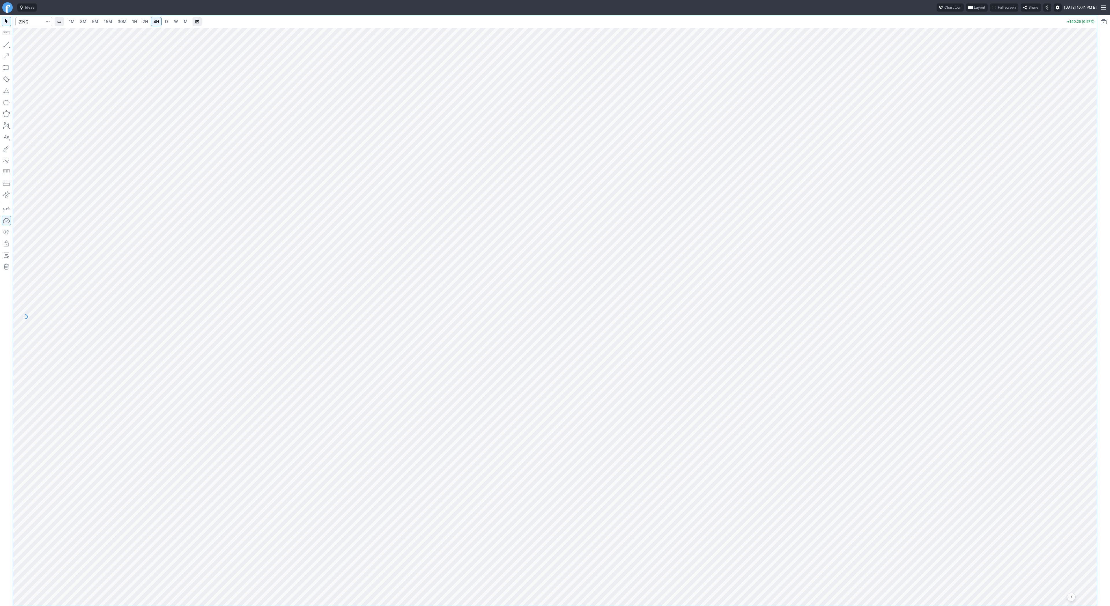
click at [1088, 253] on div at bounding box center [1091, 316] width 12 height 564
click at [2, 42] on button "button" at bounding box center [6, 44] width 9 height 9
click at [11, 45] on div at bounding box center [6, 310] width 13 height 591
drag, startPoint x: 1089, startPoint y: 204, endPoint x: 1086, endPoint y: 238, distance: 34.3
click at [1087, 238] on div at bounding box center [1091, 316] width 12 height 564
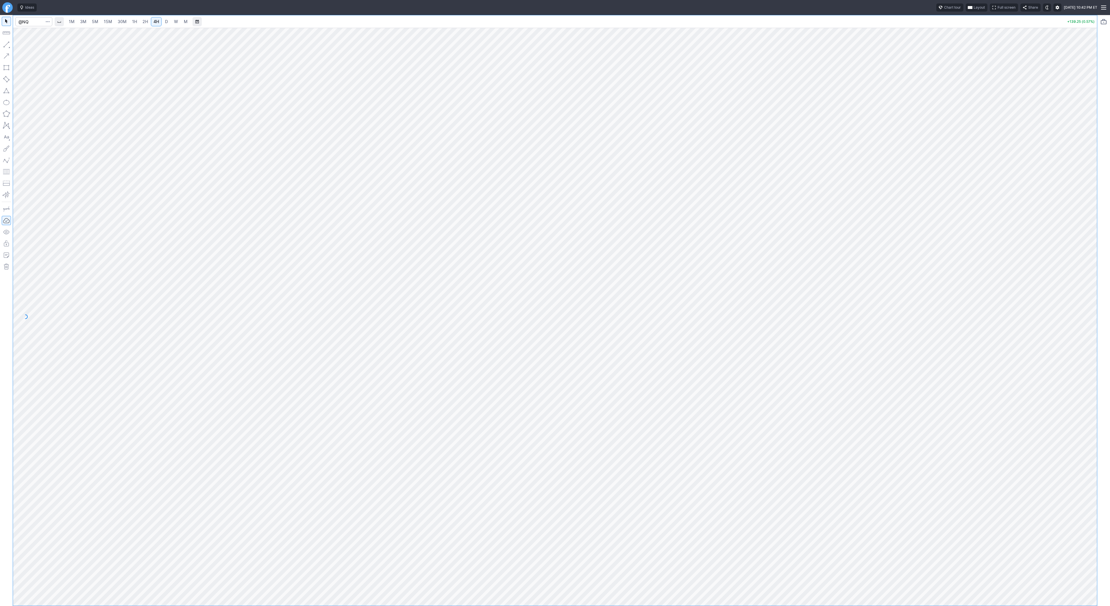
drag, startPoint x: 8, startPoint y: 44, endPoint x: 9, endPoint y: 47, distance: 3.4
click at [8, 45] on button "button" at bounding box center [6, 44] width 9 height 9
click at [82, 20] on span "3M" at bounding box center [83, 21] width 6 height 5
click at [123, 21] on span "30M" at bounding box center [122, 21] width 9 height 5
click at [175, 20] on span "W" at bounding box center [176, 21] width 4 height 5
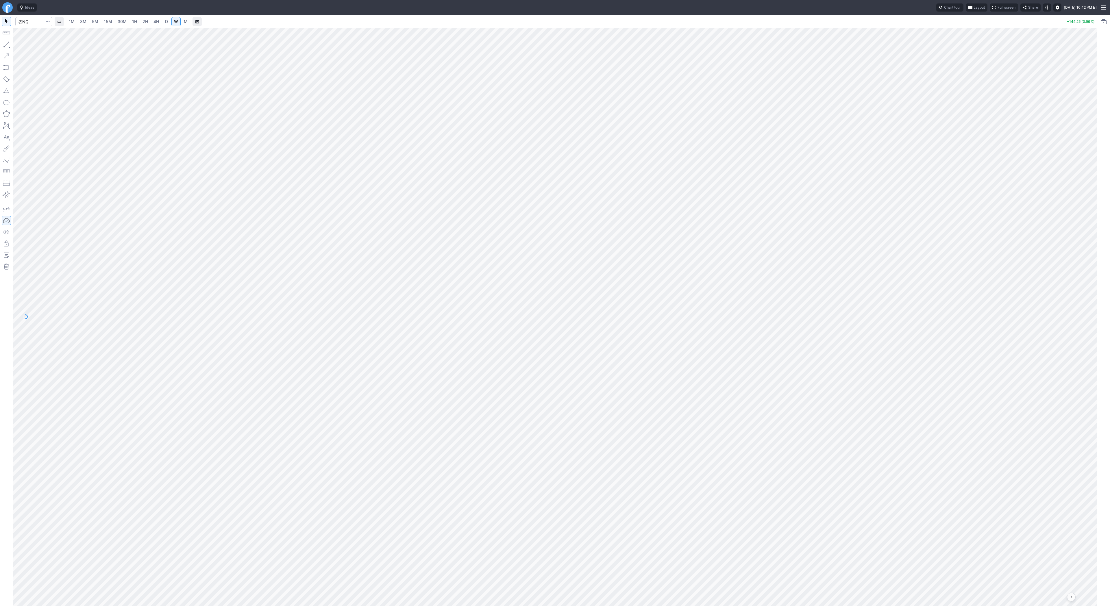
click at [1083, 241] on div at bounding box center [555, 317] width 1084 height 578
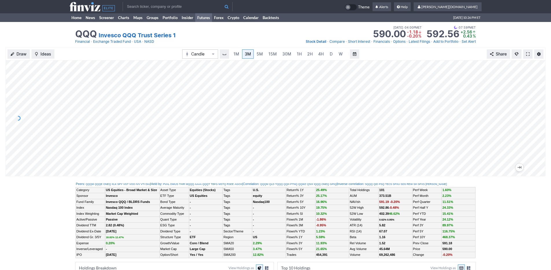
click at [204, 20] on link "Futures" at bounding box center [203, 17] width 17 height 9
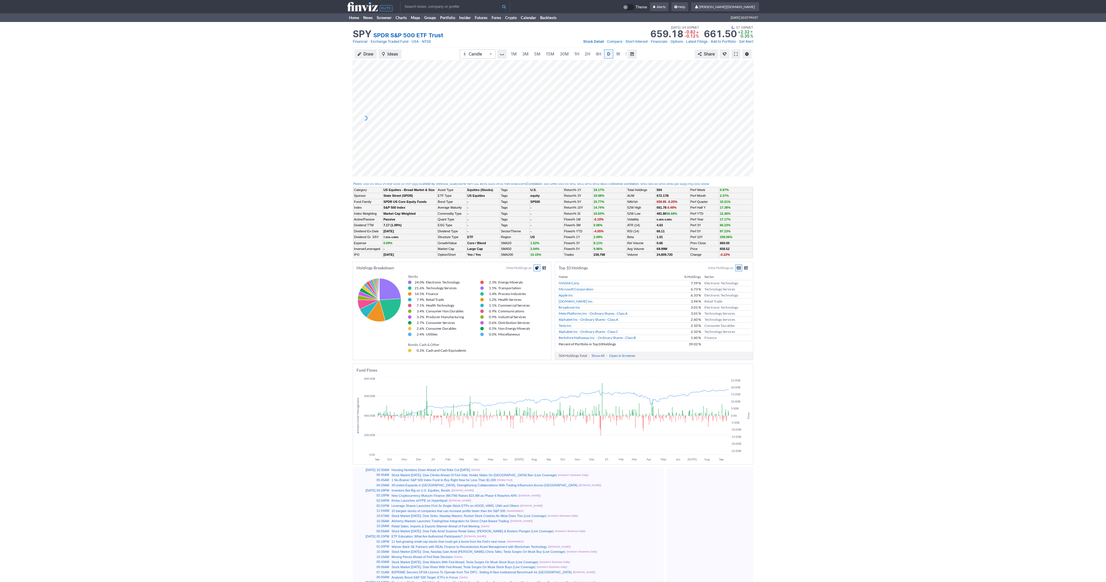
scroll to position [0, 6]
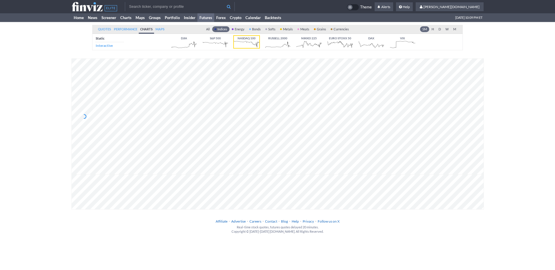
click at [204, 19] on link "Futures" at bounding box center [205, 17] width 17 height 9
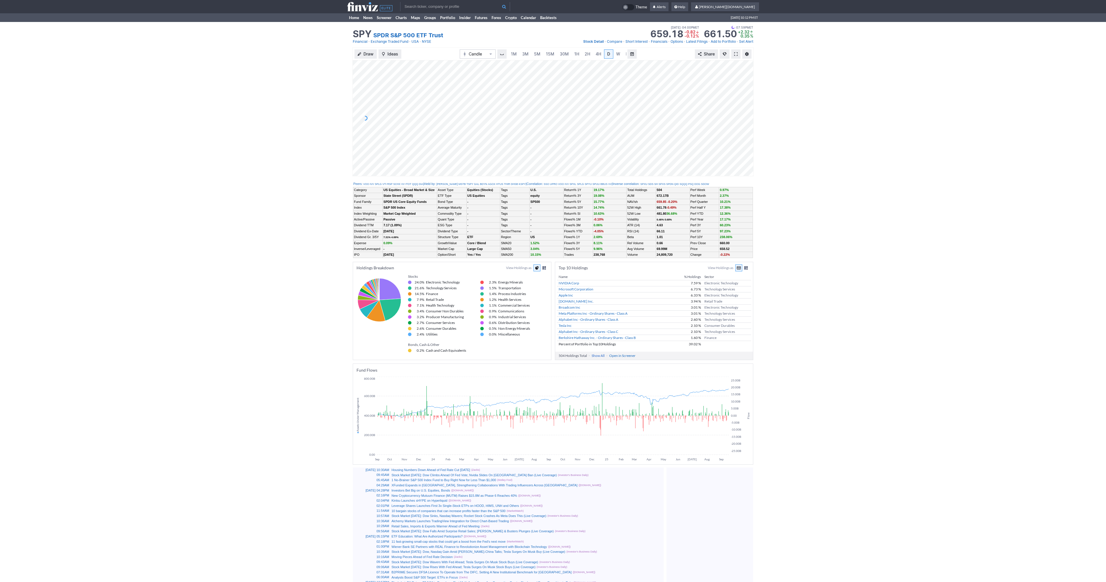
scroll to position [0, 6]
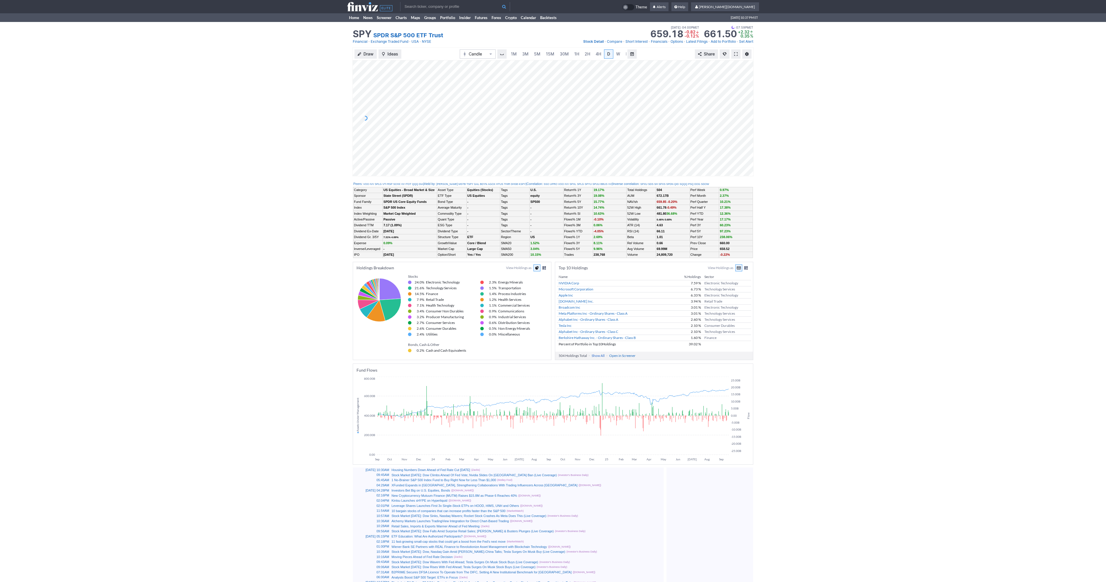
scroll to position [0, 6]
